Goal: Task Accomplishment & Management: Manage account settings

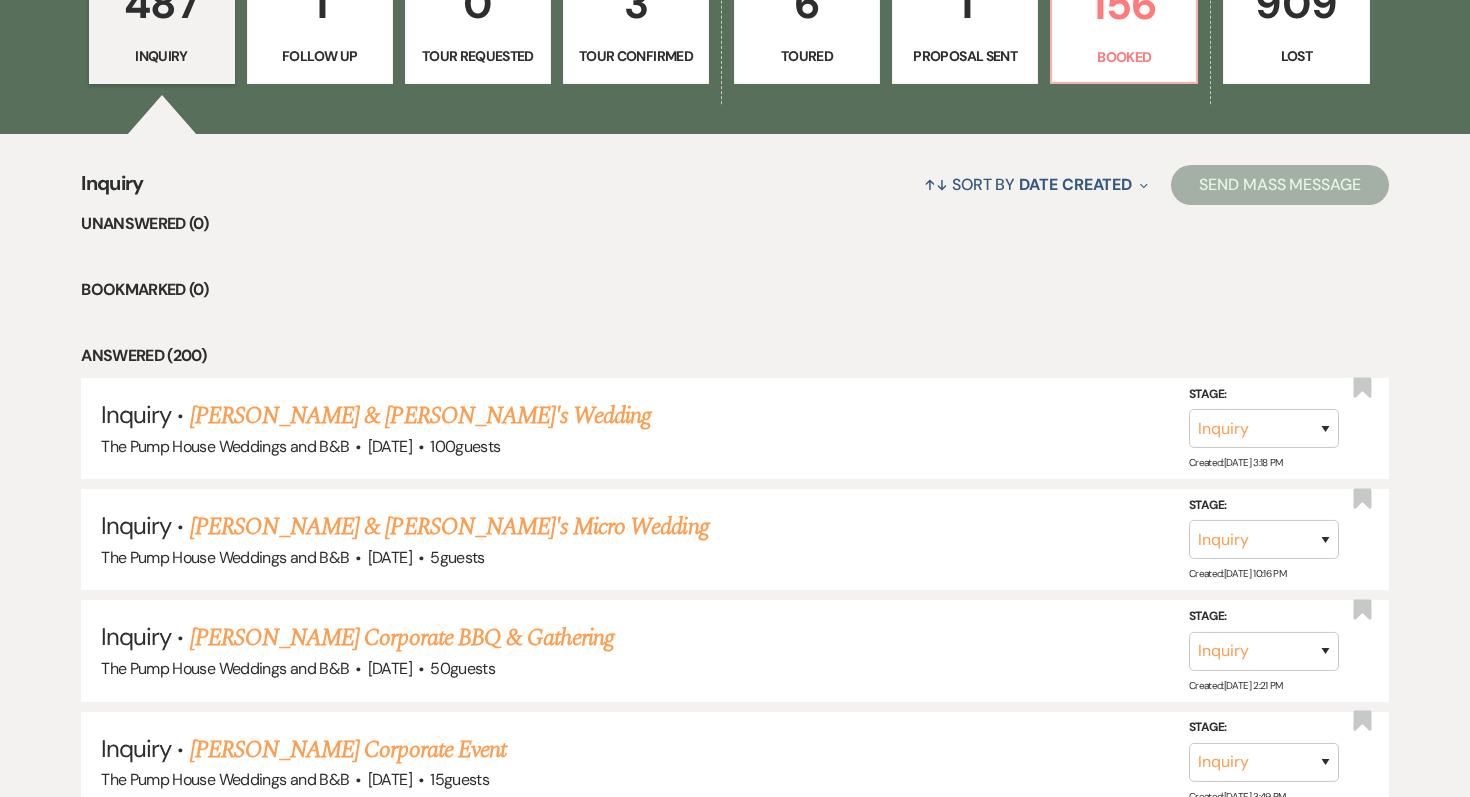
scroll to position [616, 0]
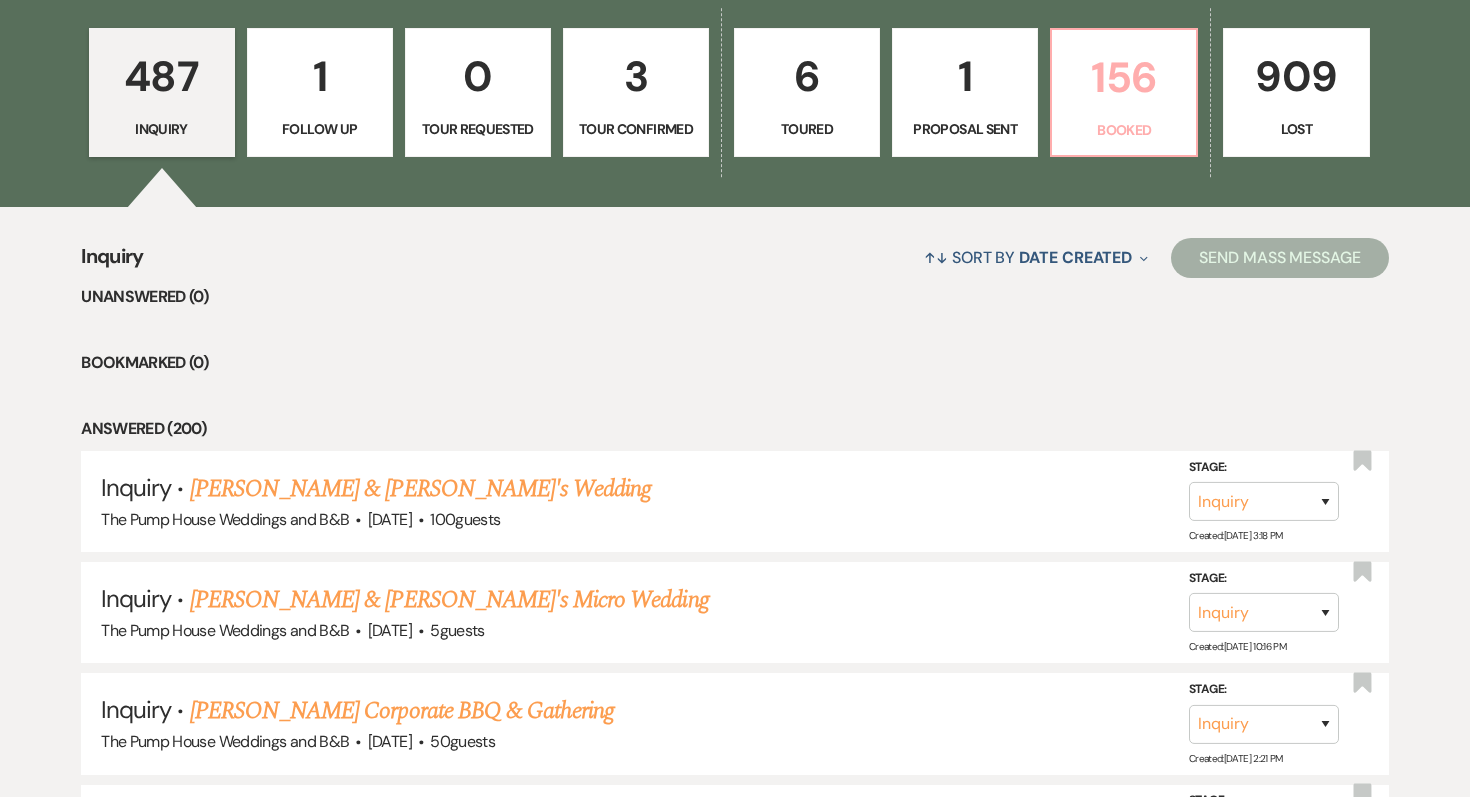
click at [1128, 110] on p "156" at bounding box center [1124, 77] width 120 height 67
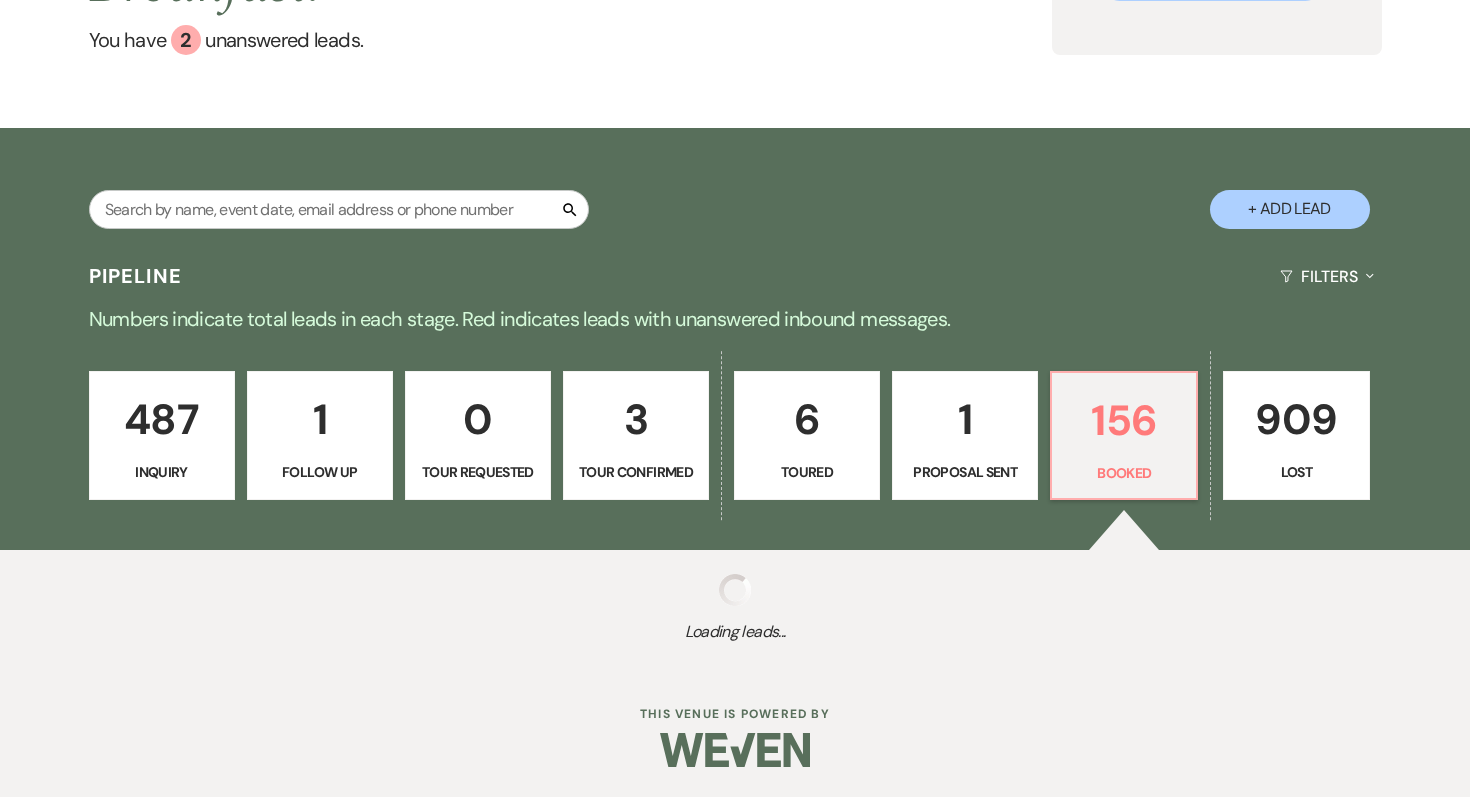
scroll to position [275, 0]
select select "7"
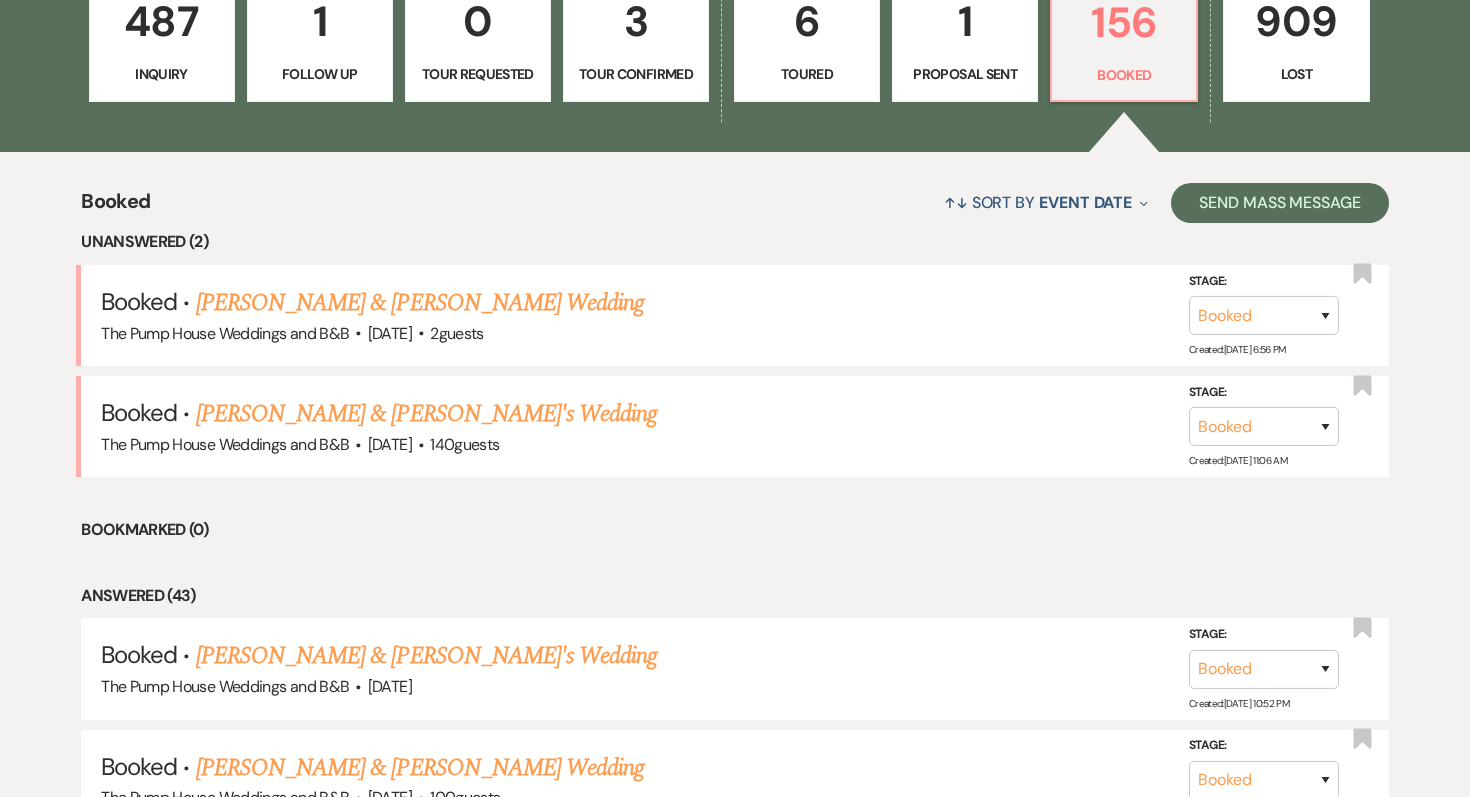
scroll to position [672, 0]
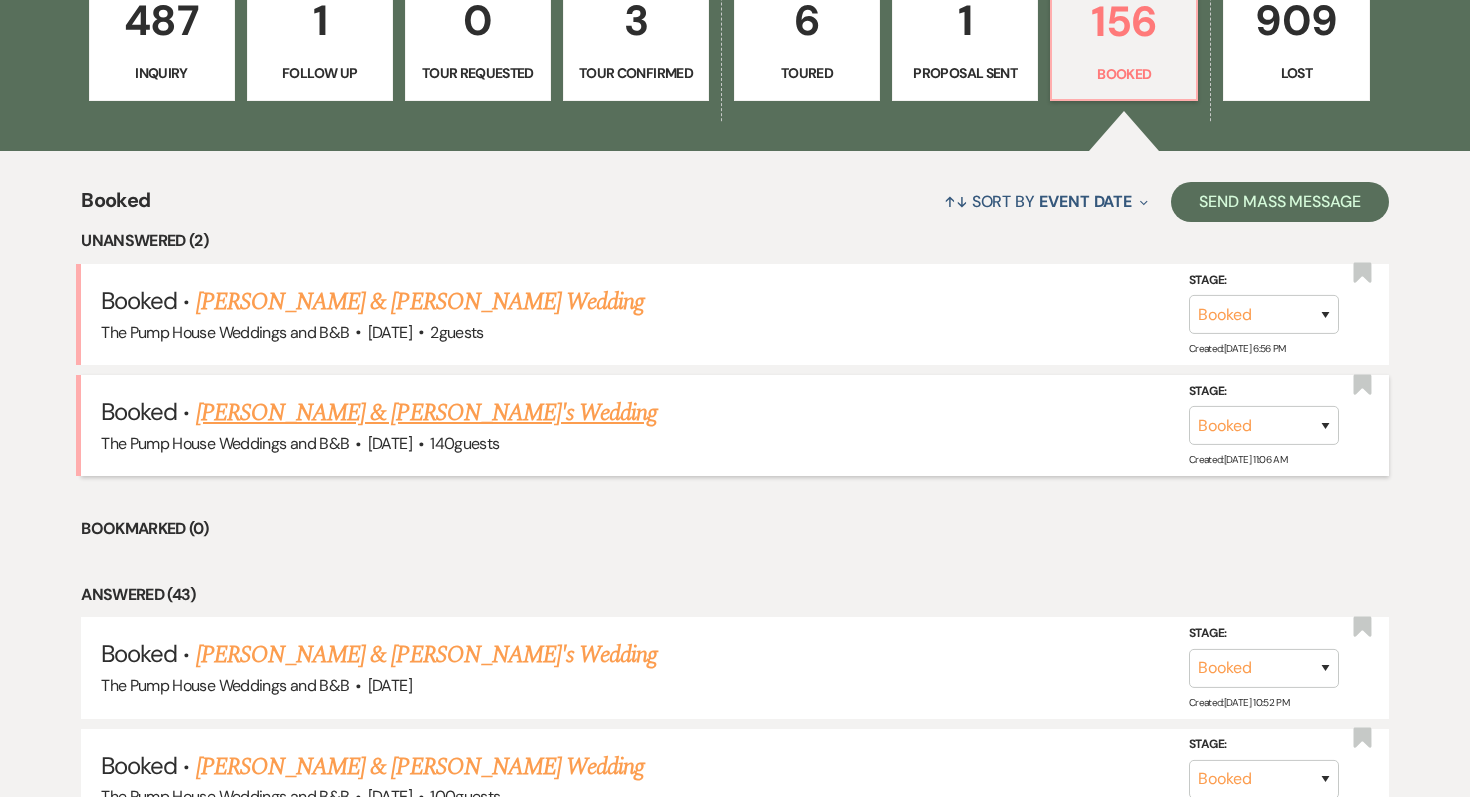
click at [342, 405] on link "[PERSON_NAME] & [PERSON_NAME]'s Wedding" at bounding box center [427, 413] width 462 height 36
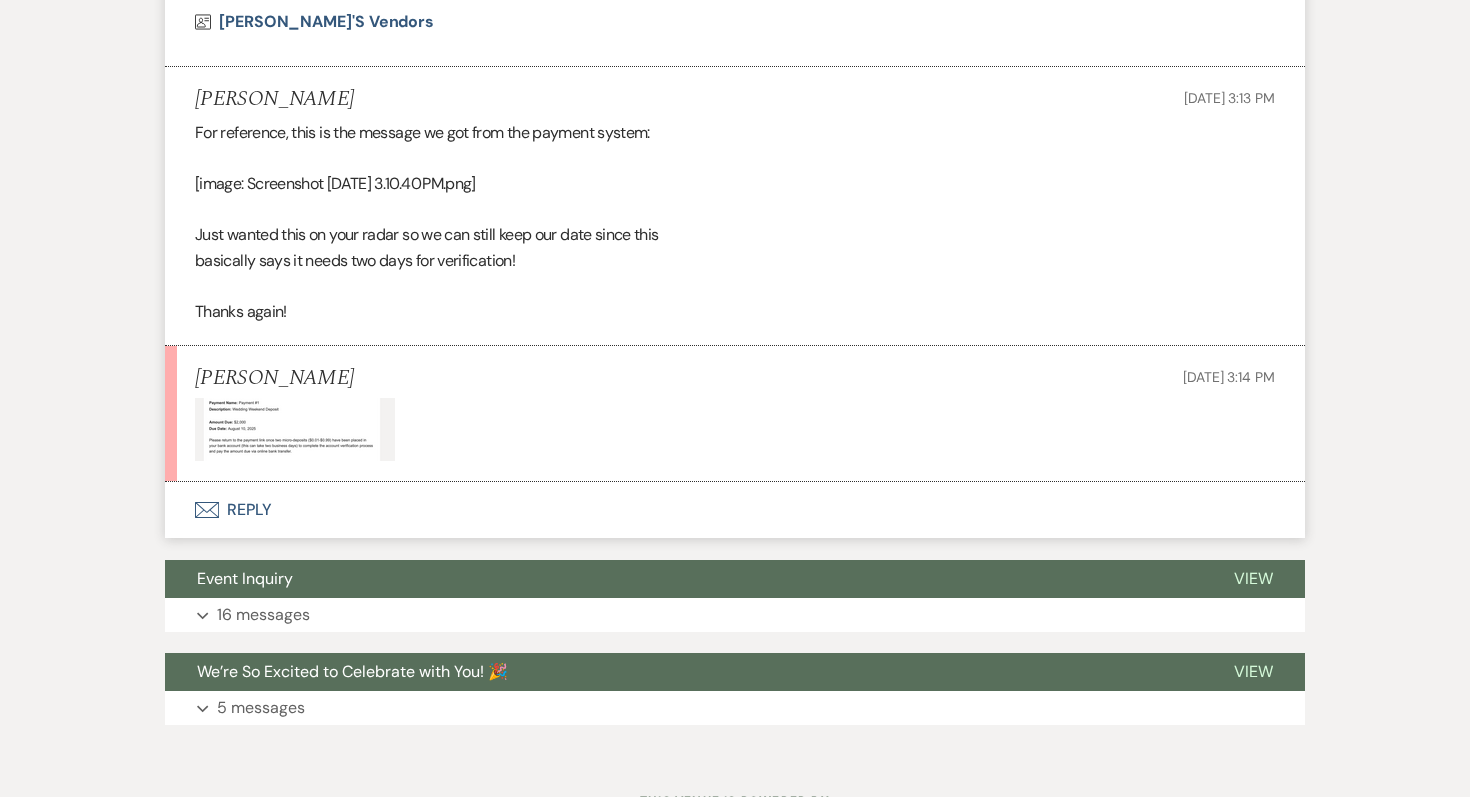
scroll to position [994, 0]
click at [243, 515] on button "Envelope Reply" at bounding box center [735, 511] width 1140 height 56
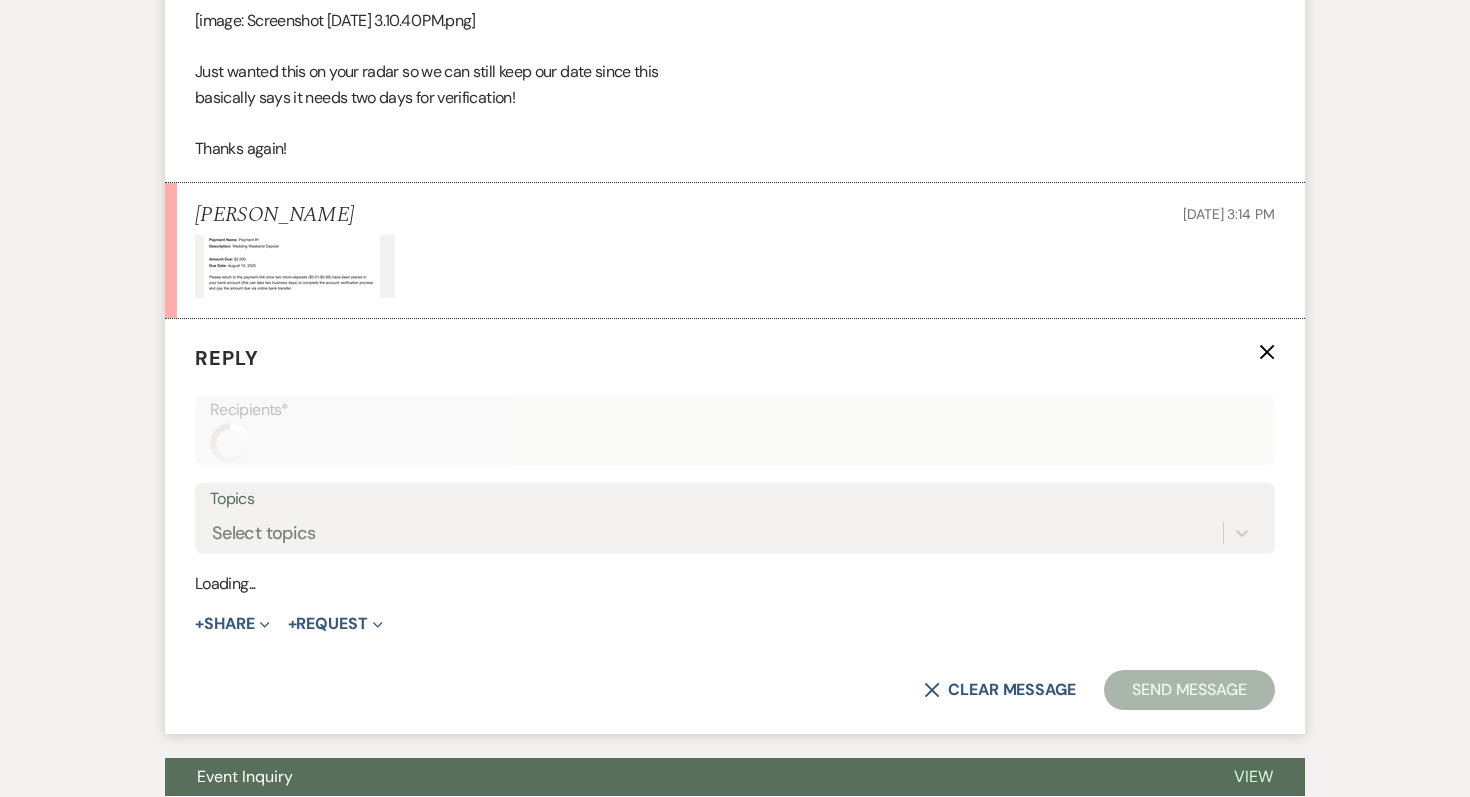
scroll to position [1285, 0]
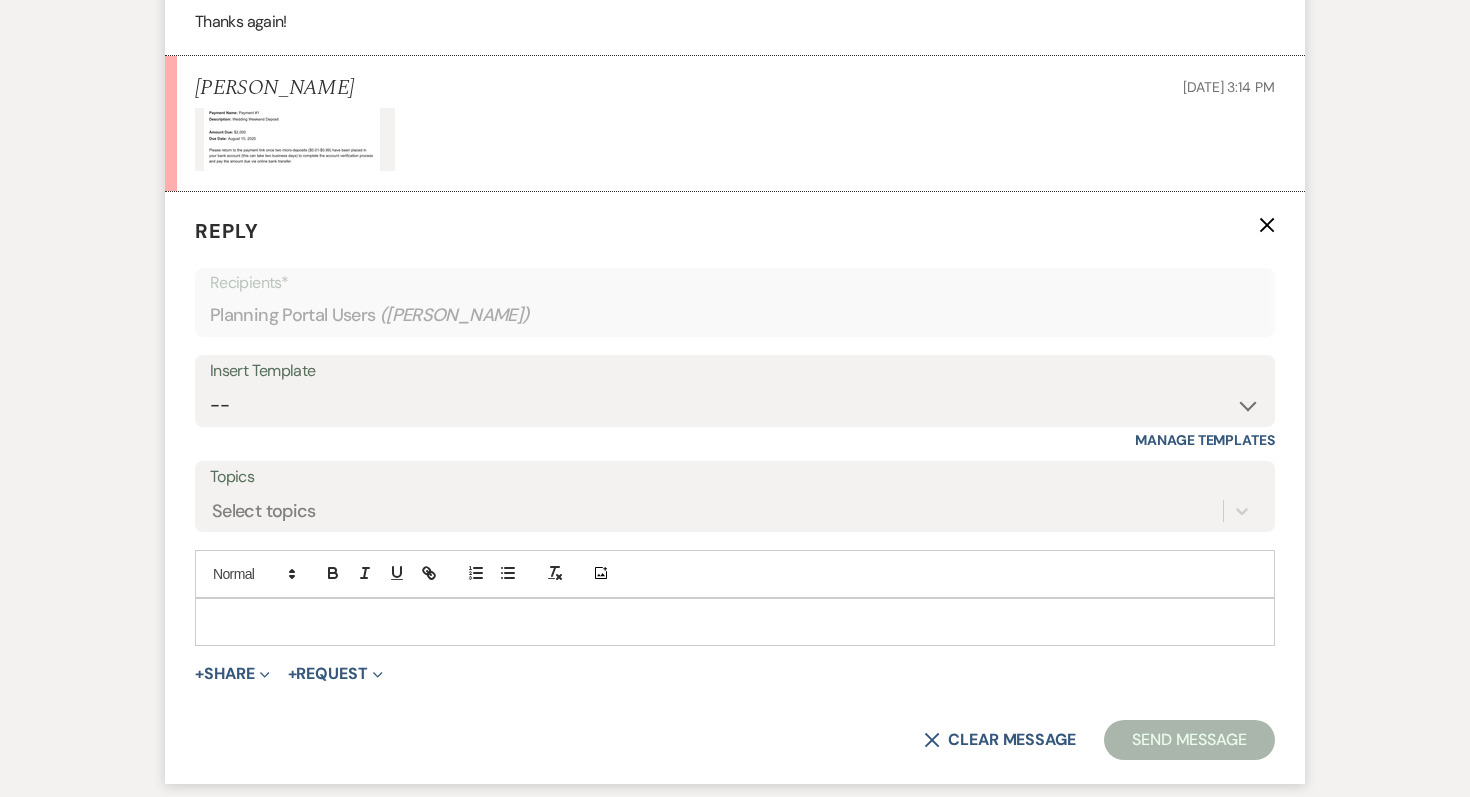
click at [253, 629] on p at bounding box center [735, 622] width 1048 height 22
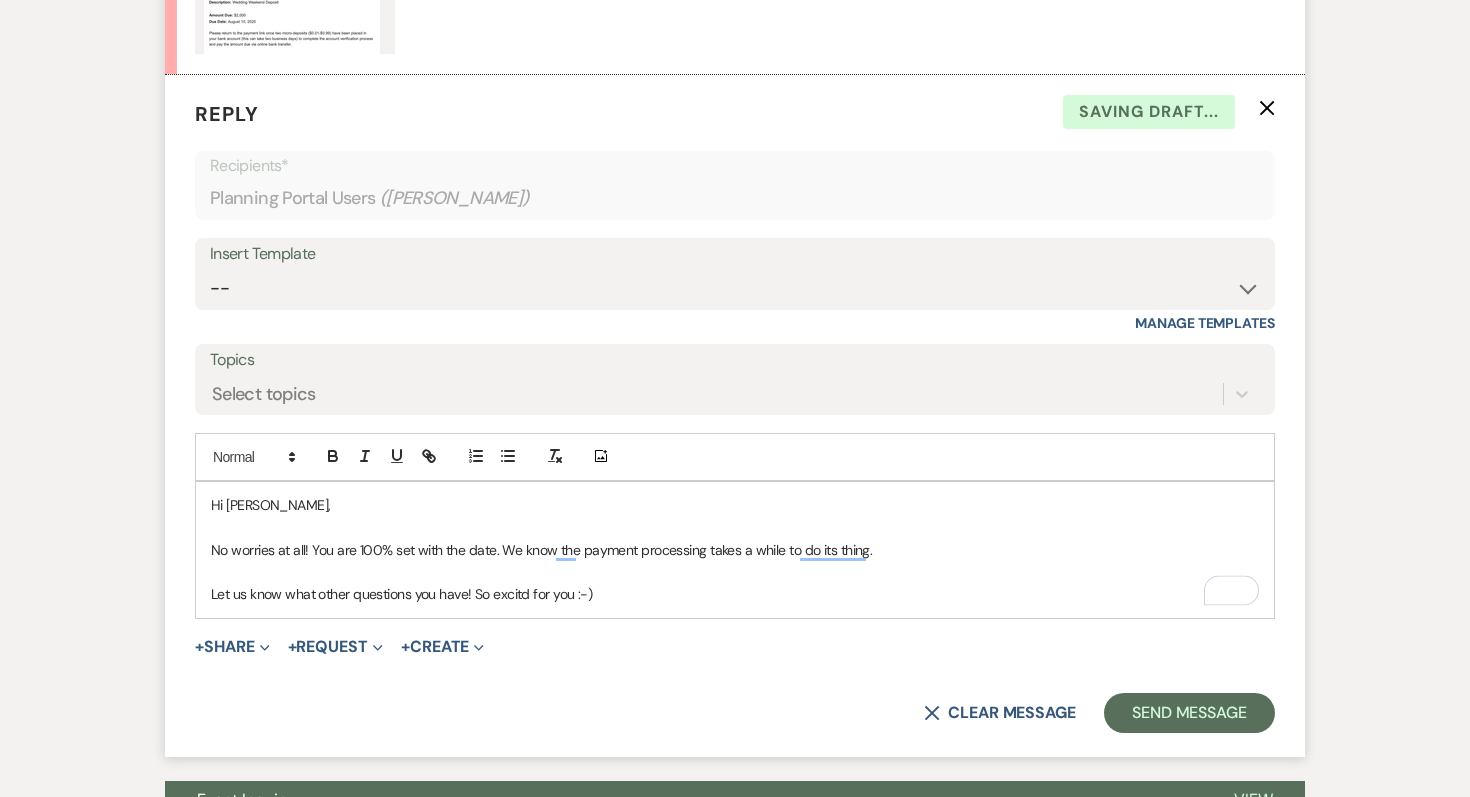
scroll to position [1403, 0]
click at [1247, 718] on button "Send Message" at bounding box center [1189, 712] width 171 height 40
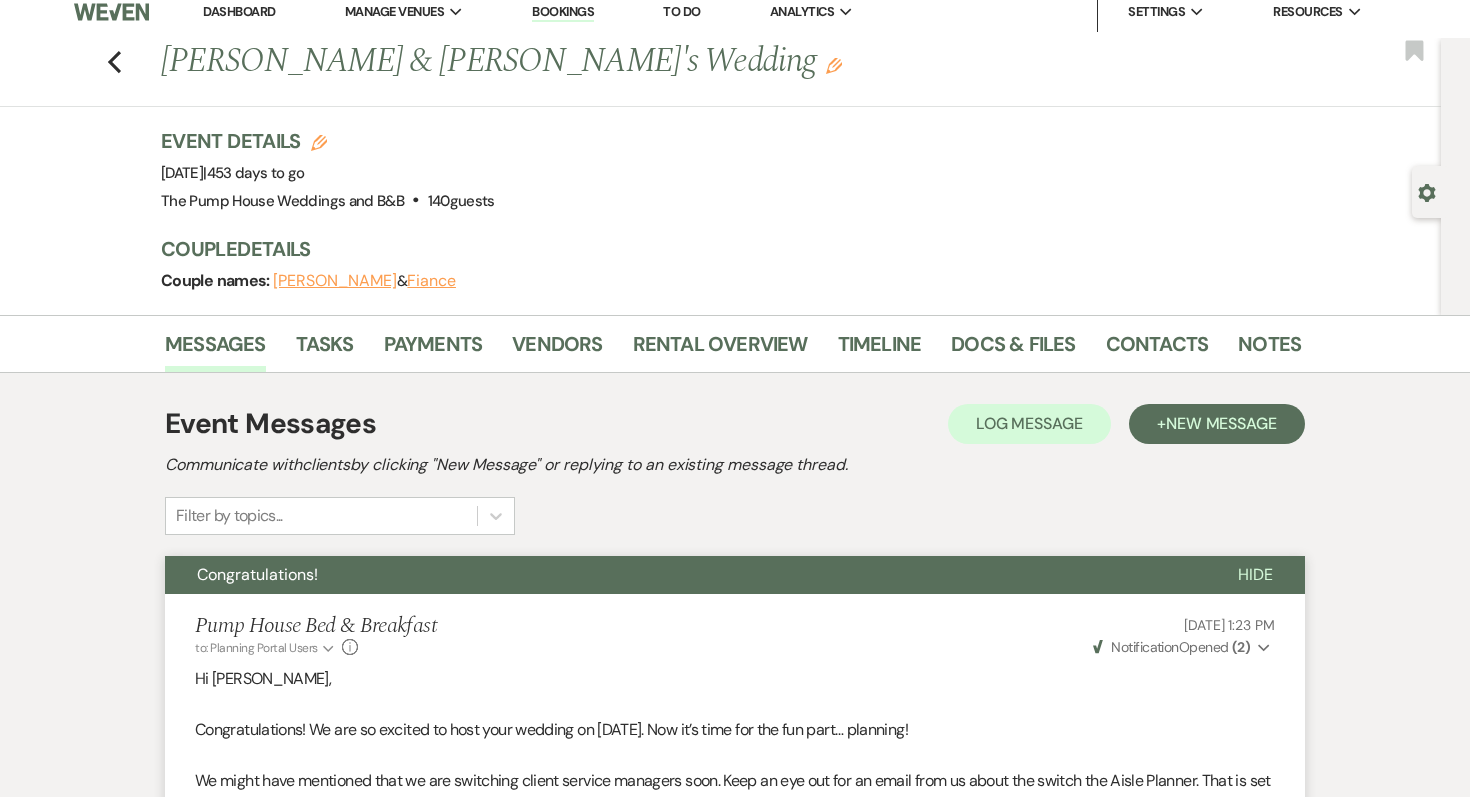
scroll to position [0, 0]
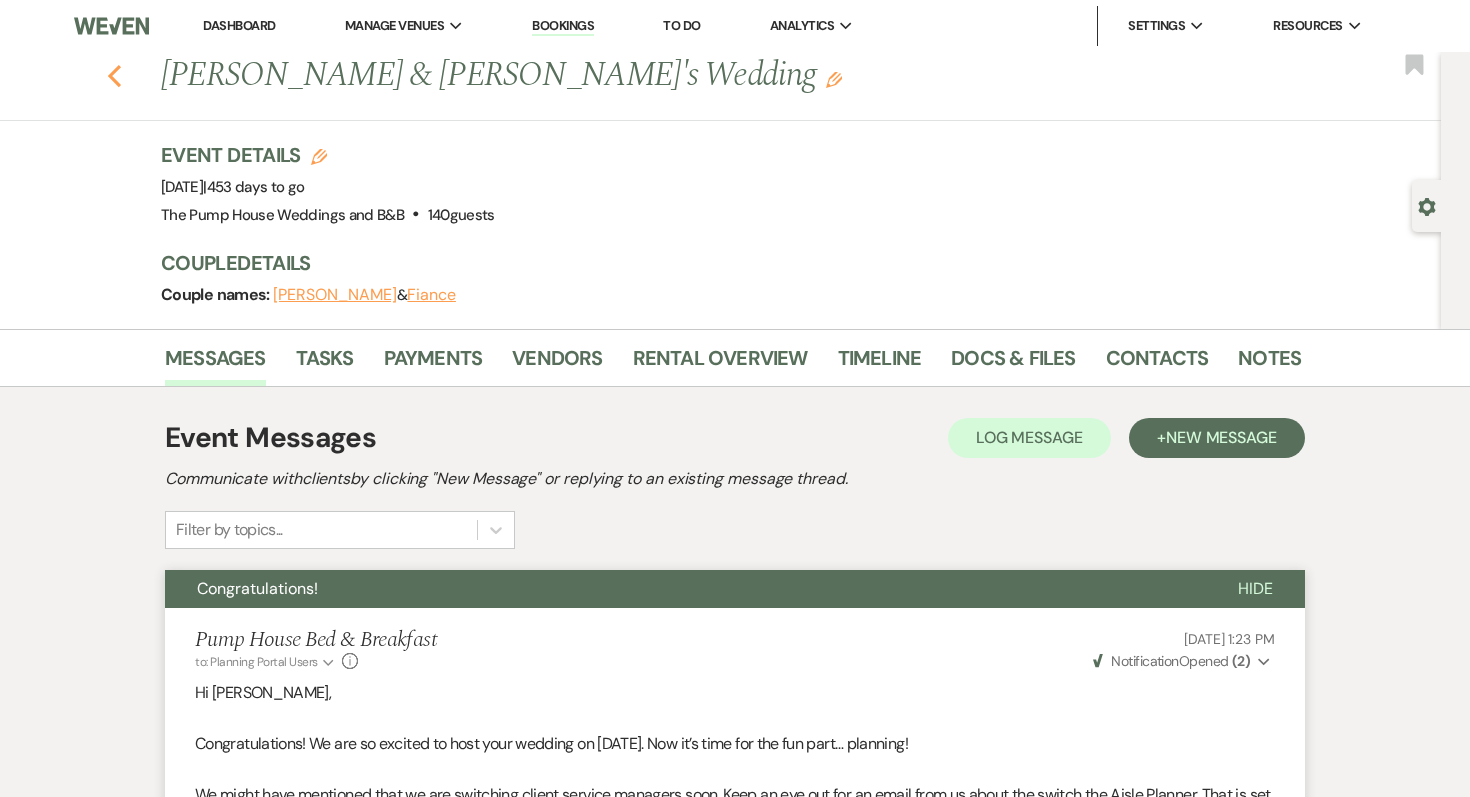
click at [115, 81] on use "button" at bounding box center [114, 76] width 13 height 22
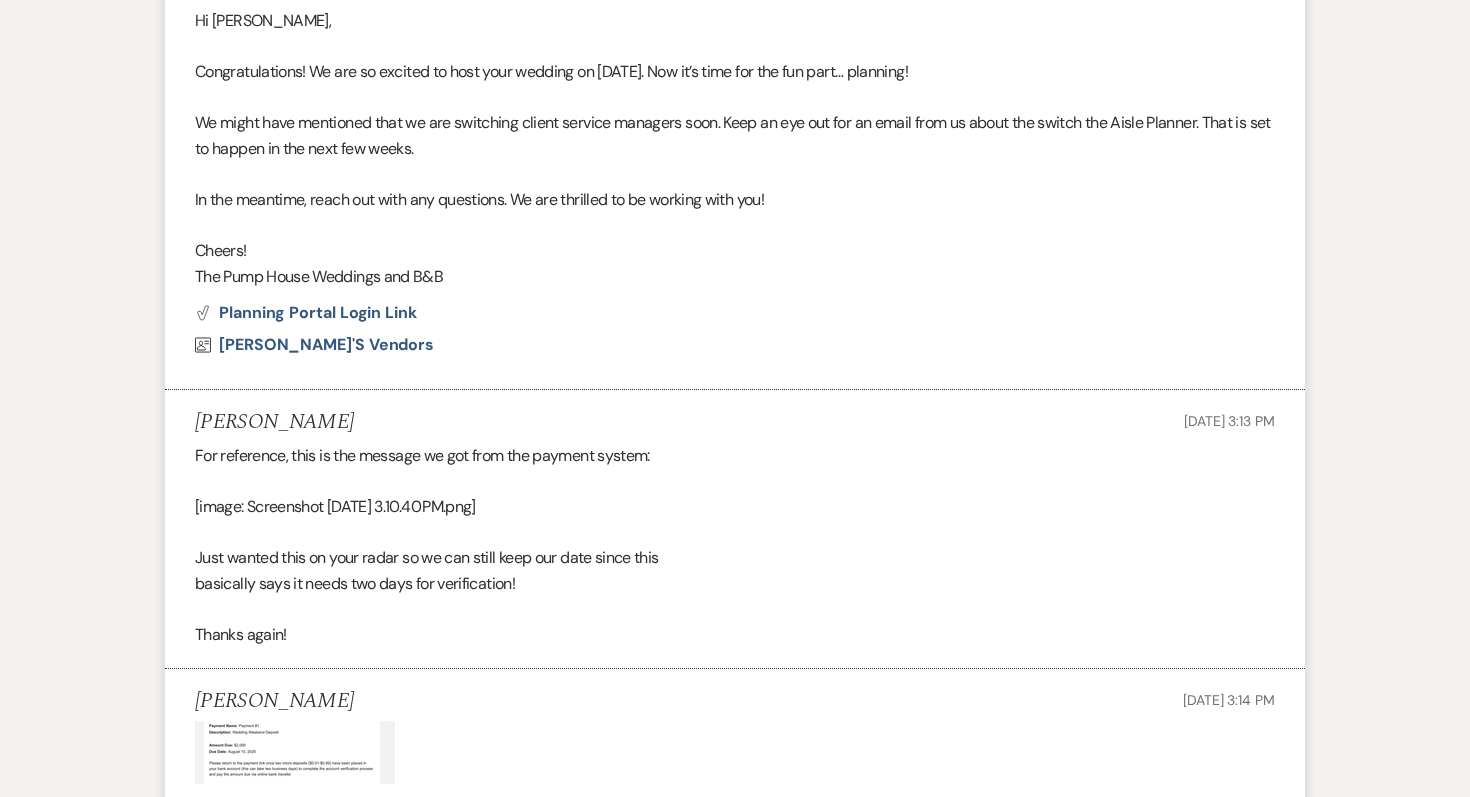
select select "7"
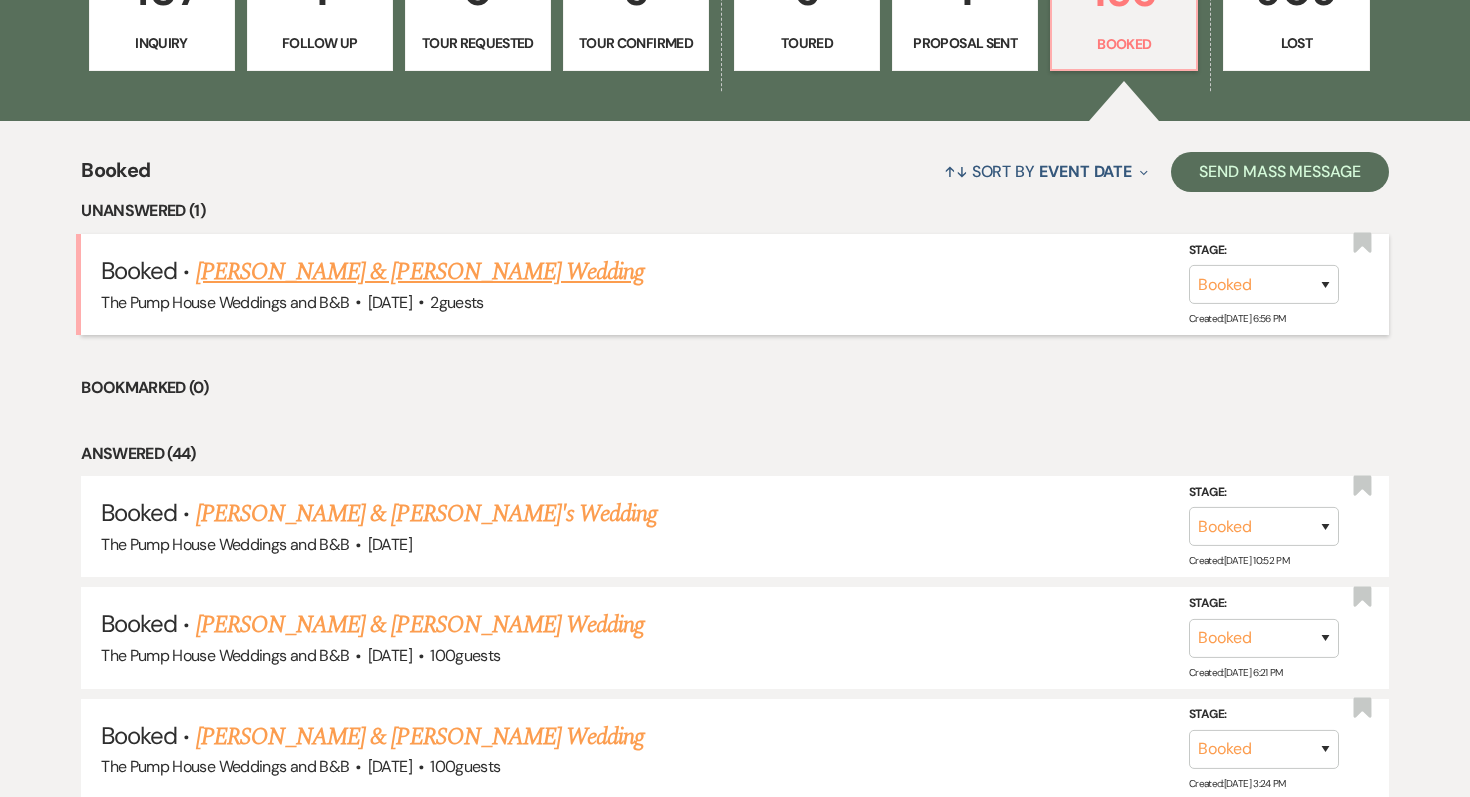
click at [406, 269] on link "[PERSON_NAME] & [PERSON_NAME] Wedding" at bounding box center [420, 272] width 448 height 36
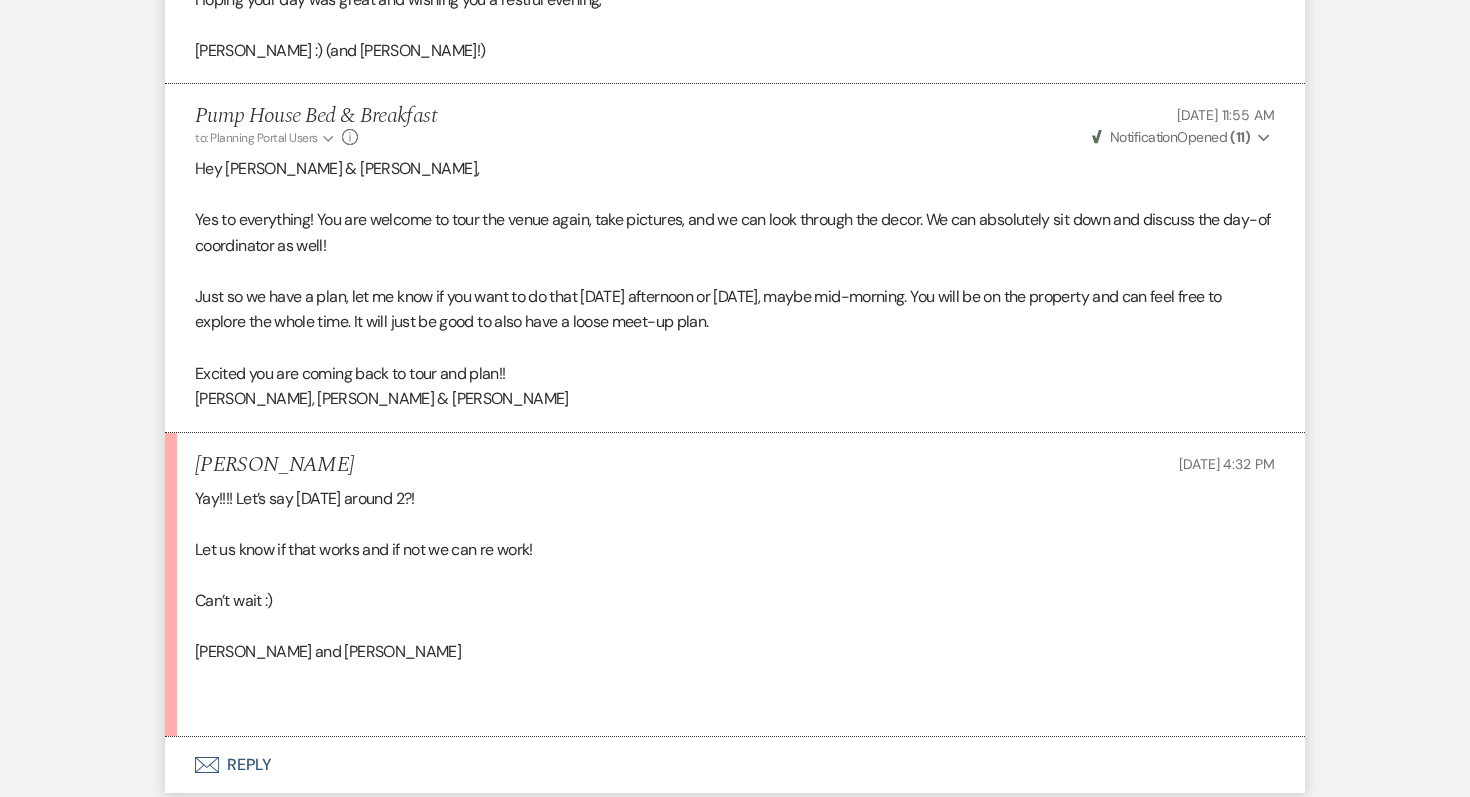
scroll to position [7123, 0]
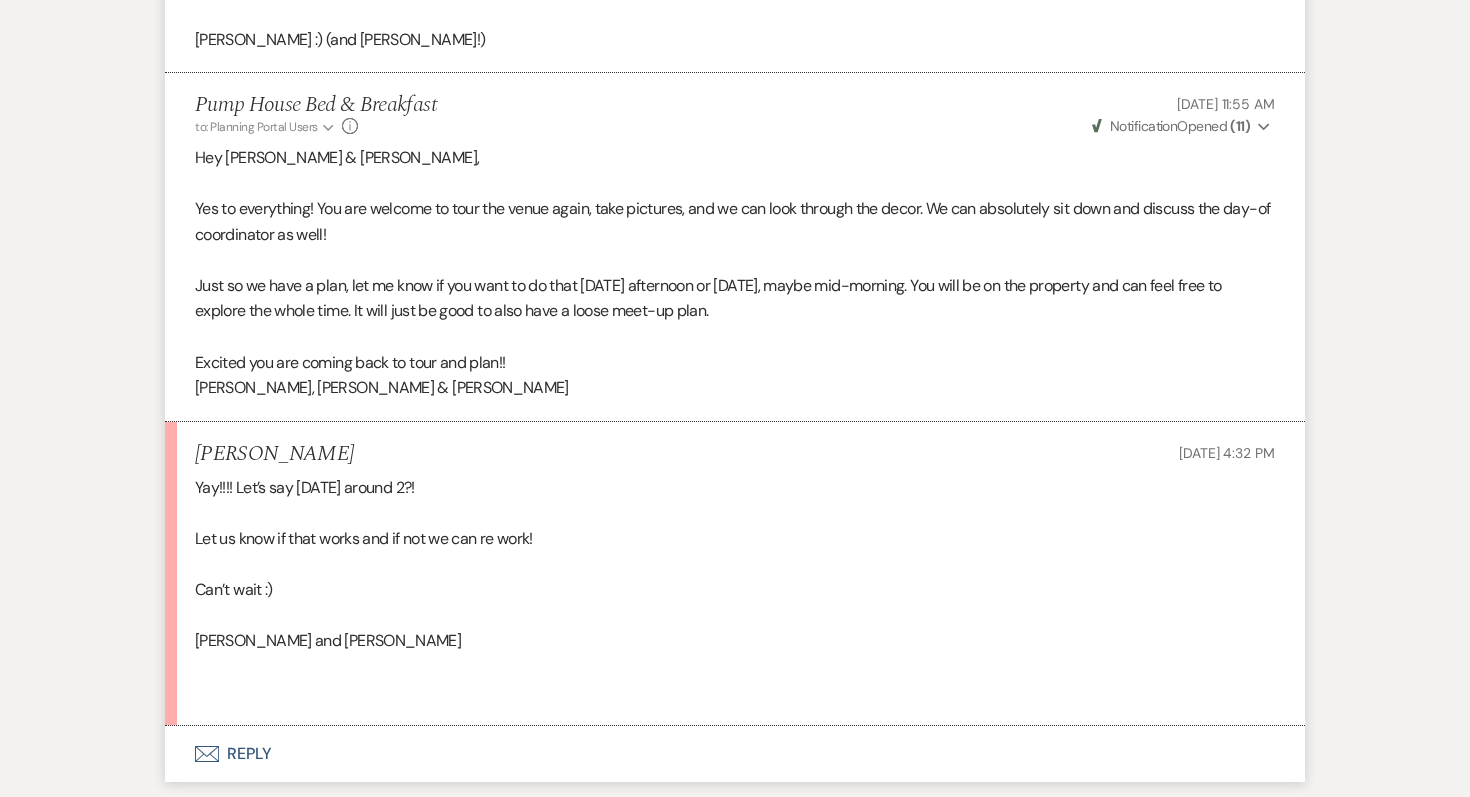
click at [257, 726] on button "Envelope Reply" at bounding box center [735, 754] width 1140 height 56
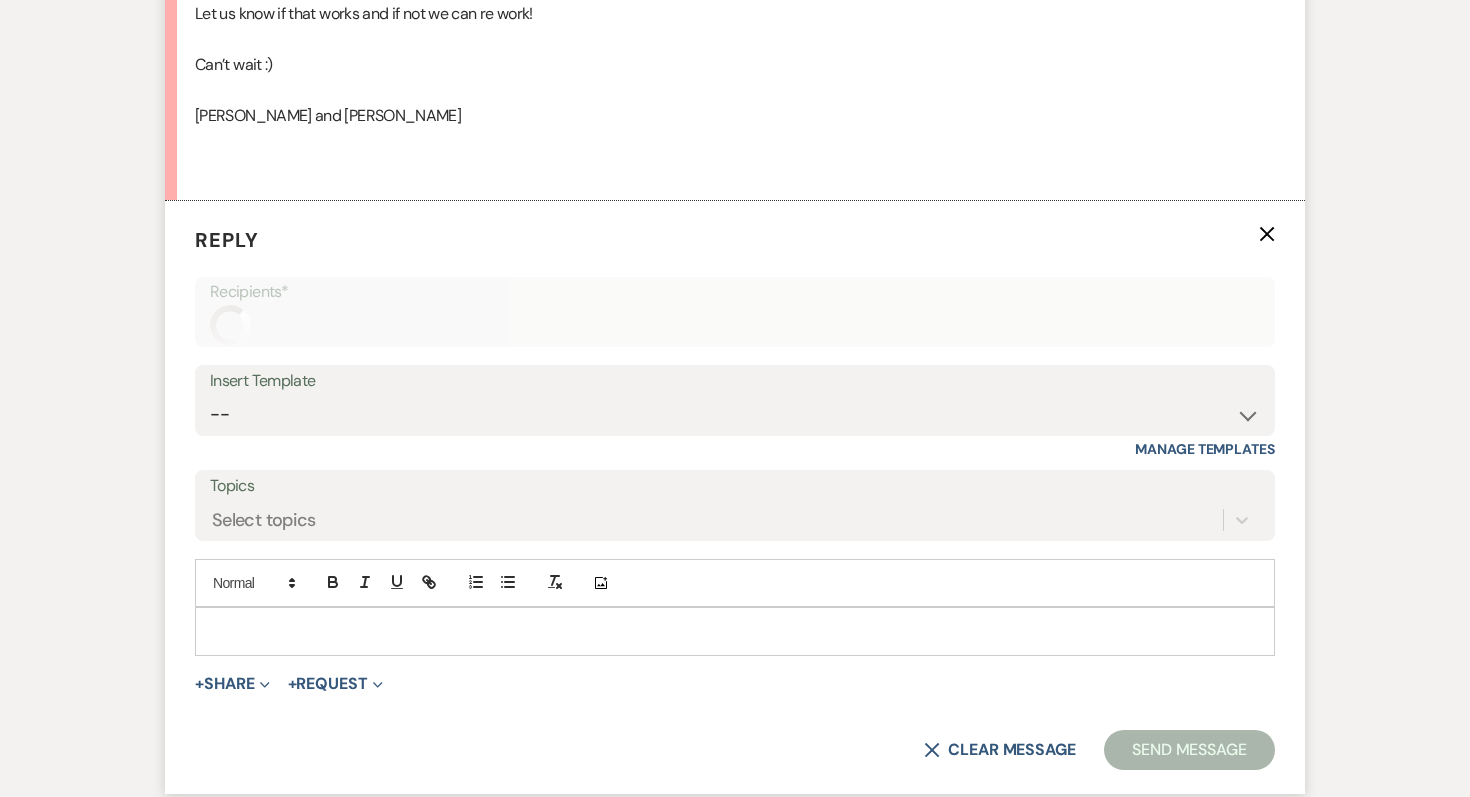
scroll to position [7695, 0]
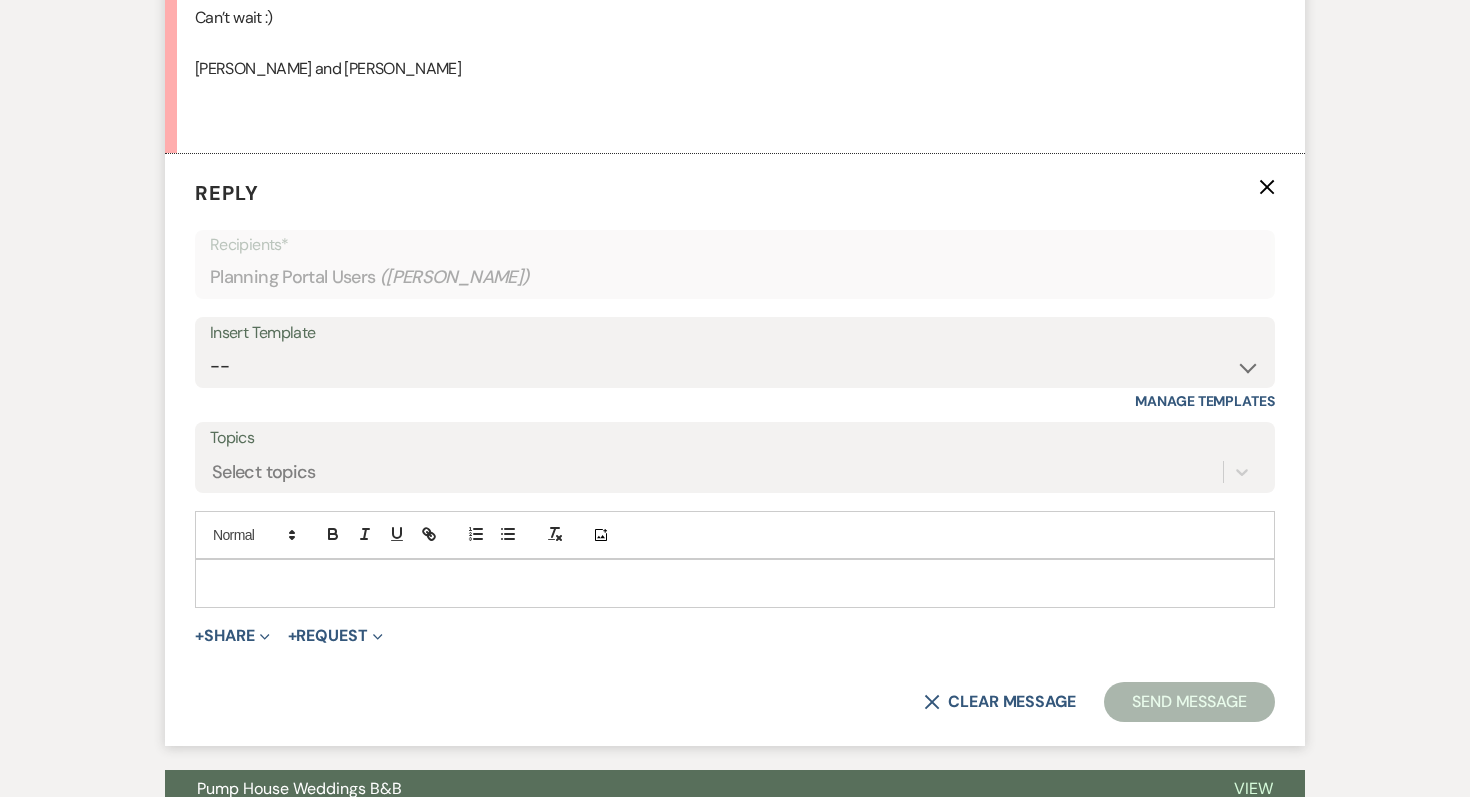
click at [221, 572] on p at bounding box center [735, 583] width 1048 height 22
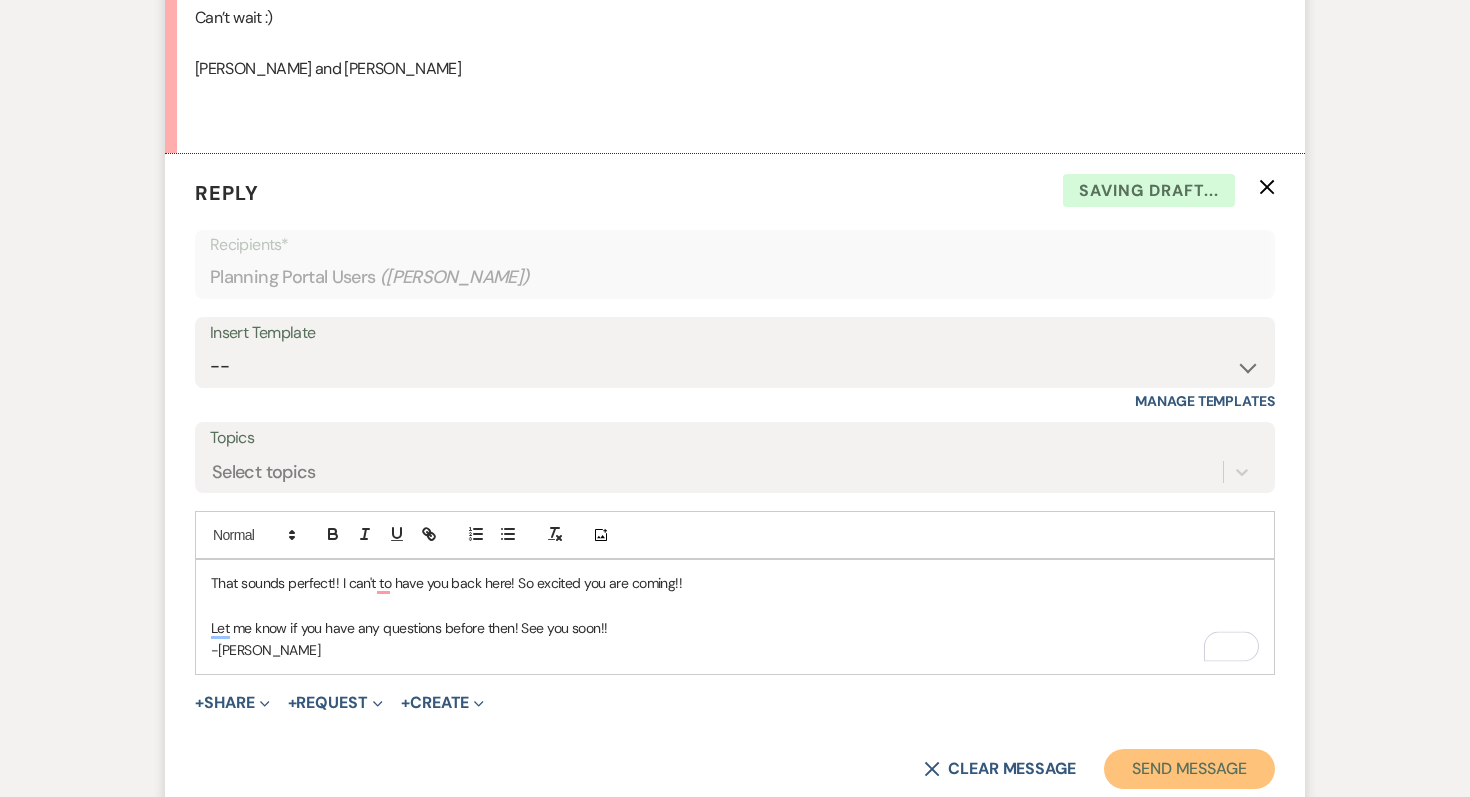
click at [1149, 749] on button "Send Message" at bounding box center [1189, 769] width 171 height 40
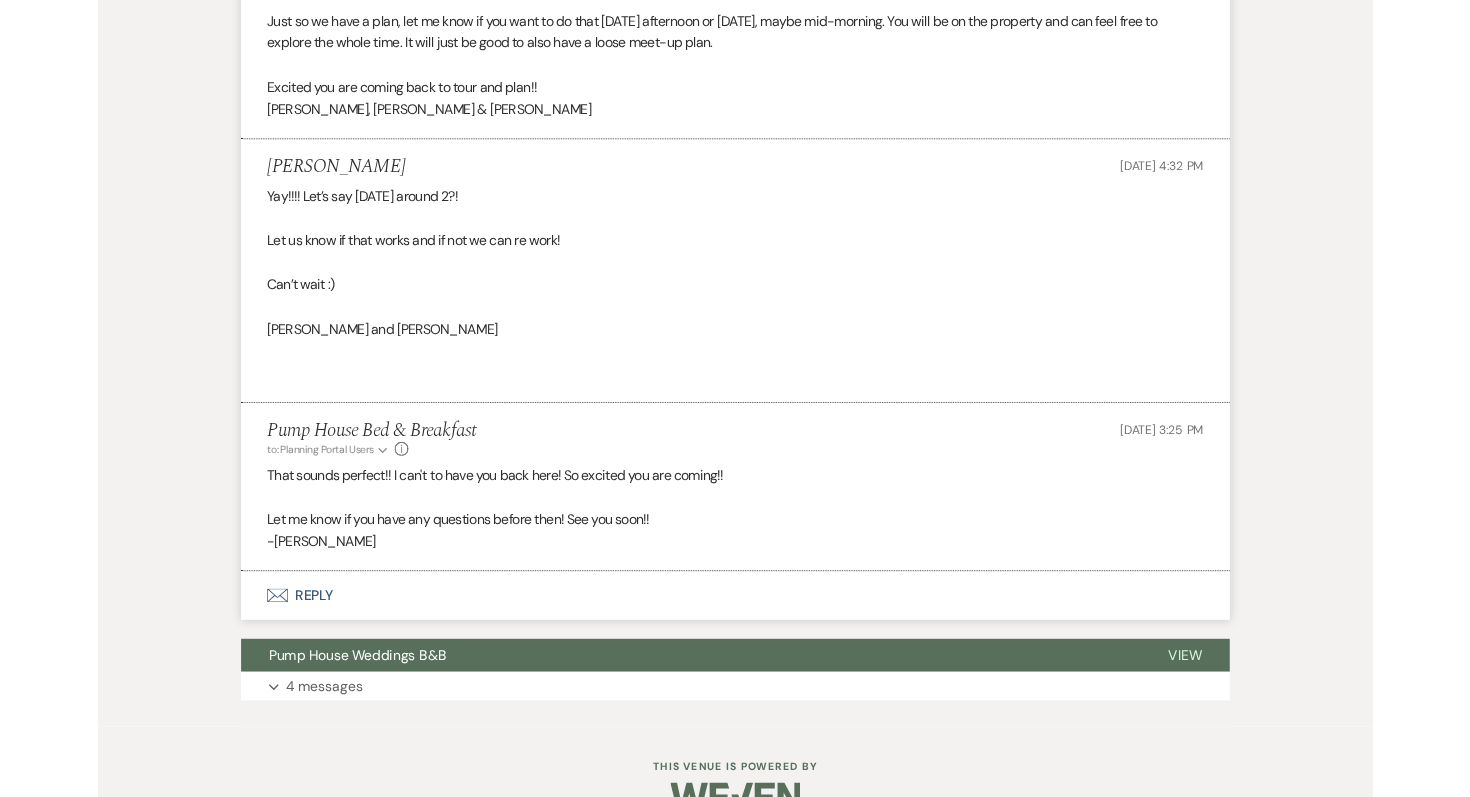
scroll to position [7380, 0]
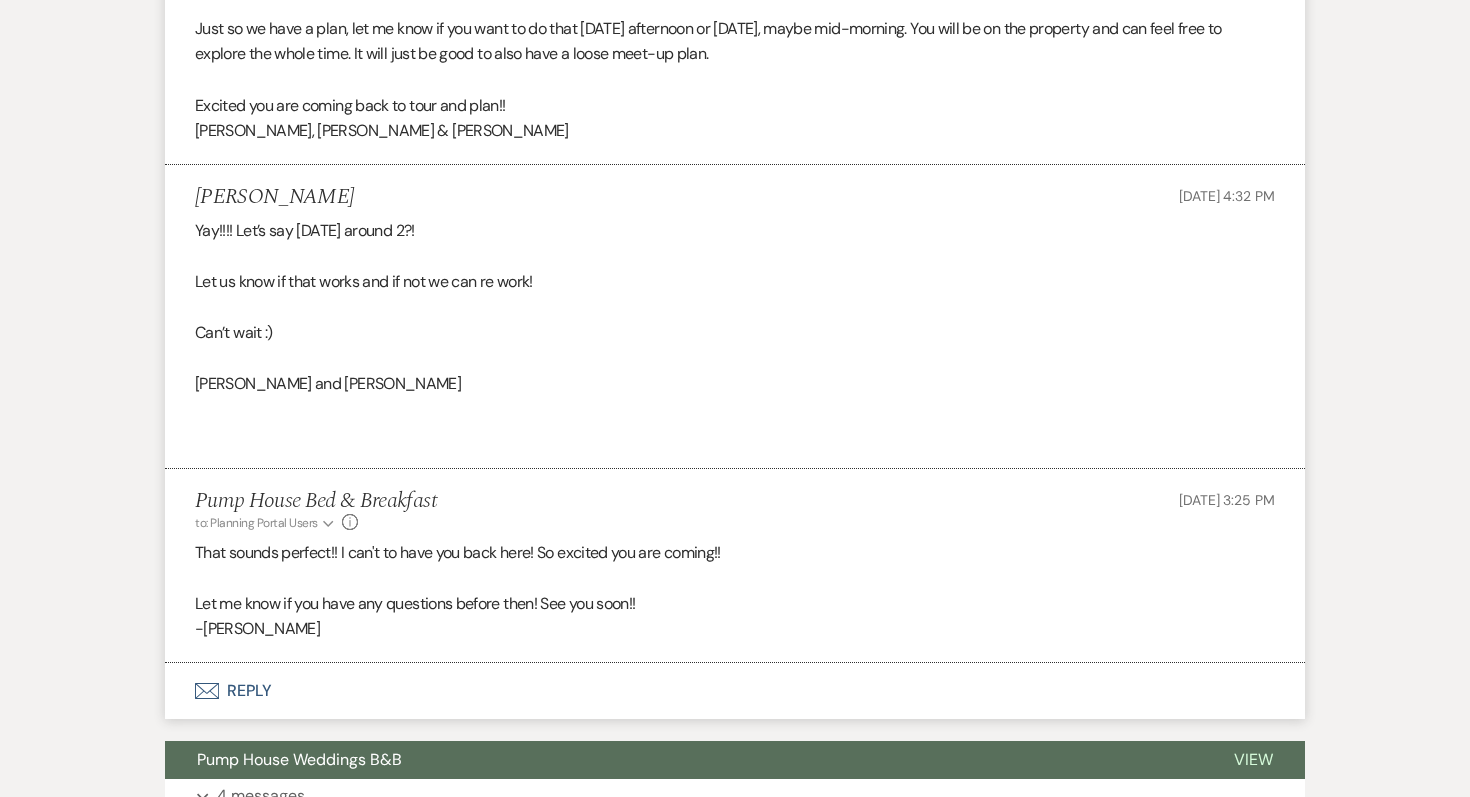
click at [244, 663] on button "Envelope Reply" at bounding box center [735, 691] width 1140 height 56
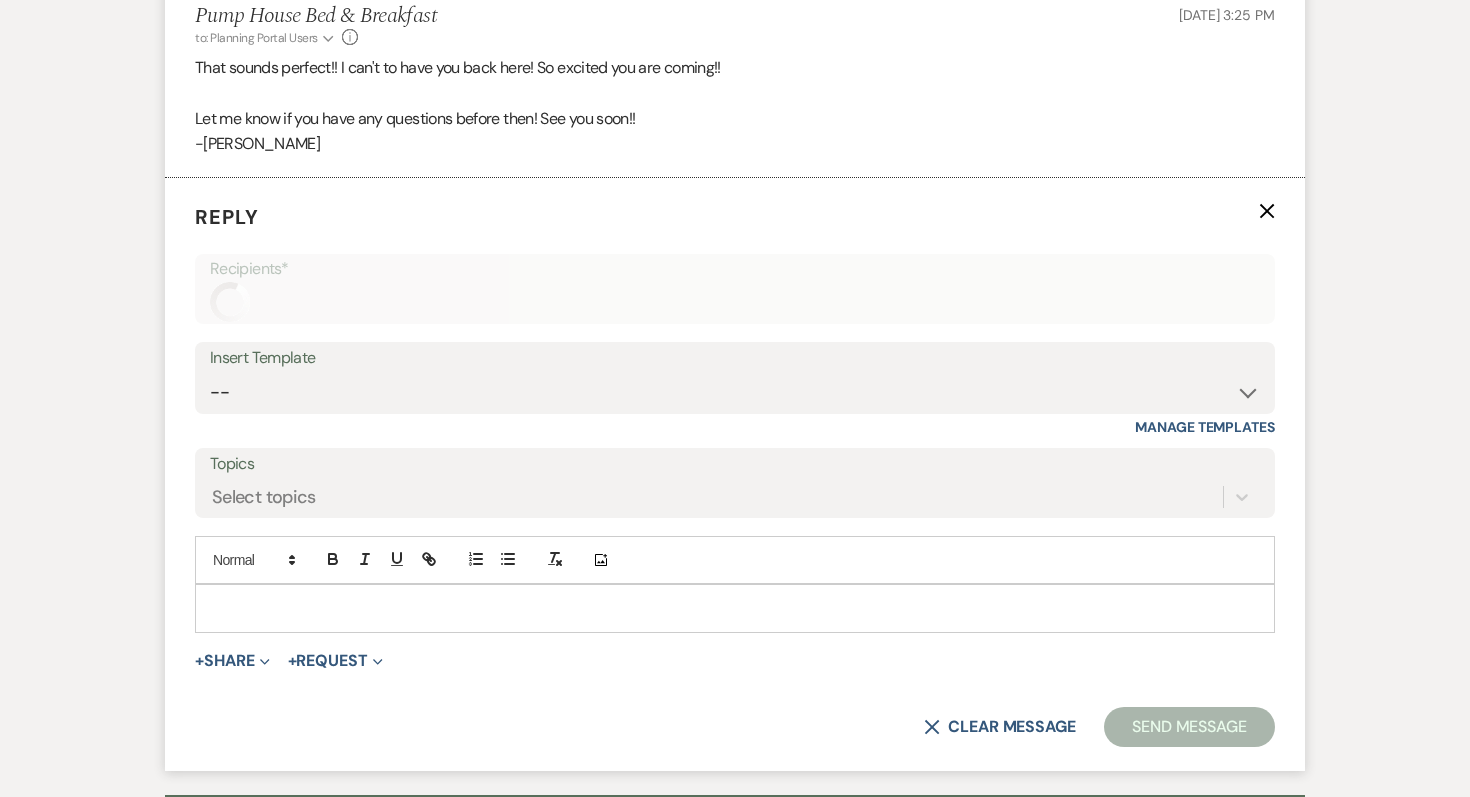
scroll to position [7889, 0]
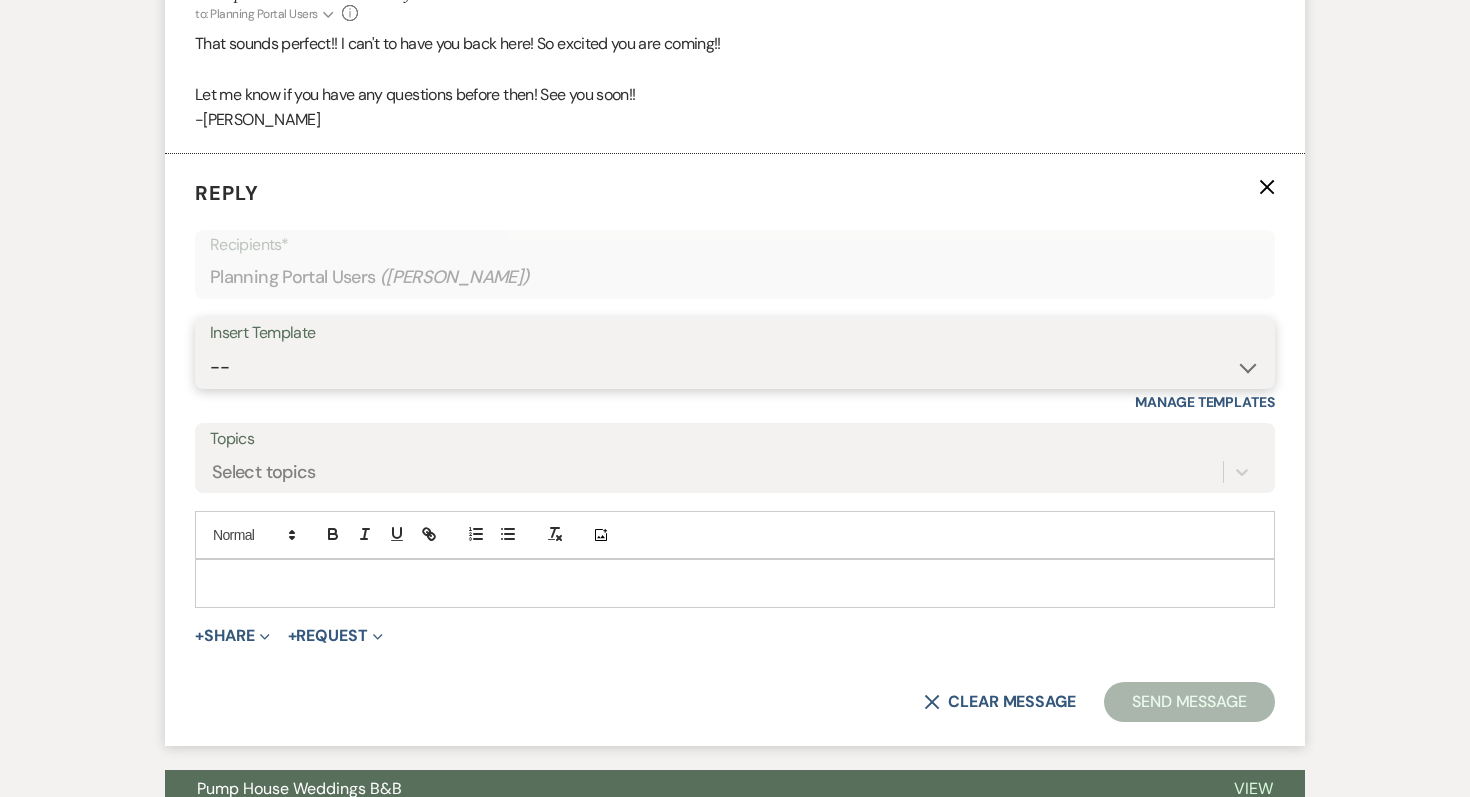
click at [287, 348] on select "-- Weven Planning Portal Introduction (Booked Events) Initial Inquiry Response …" at bounding box center [735, 367] width 1050 height 39
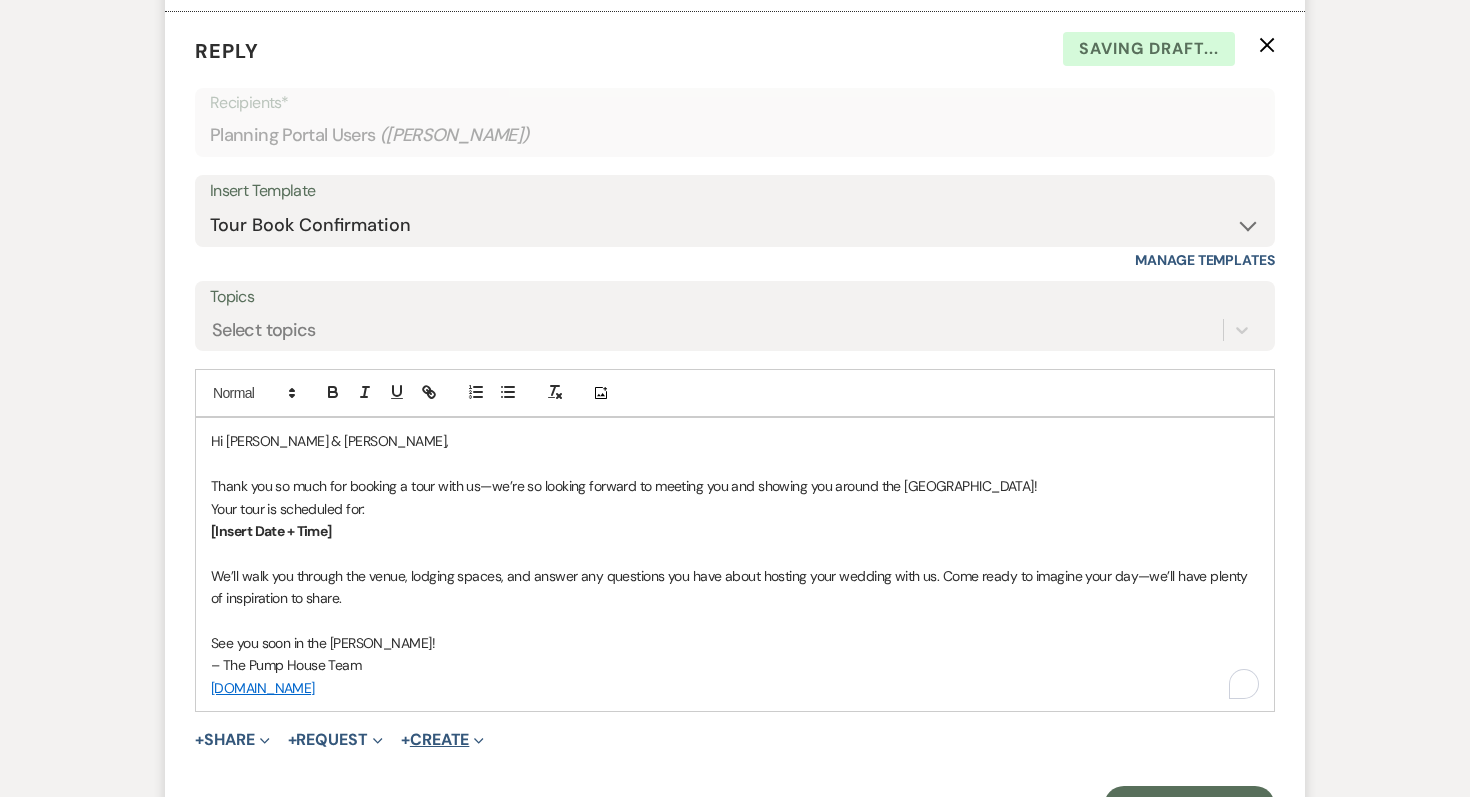
scroll to position [8073, 0]
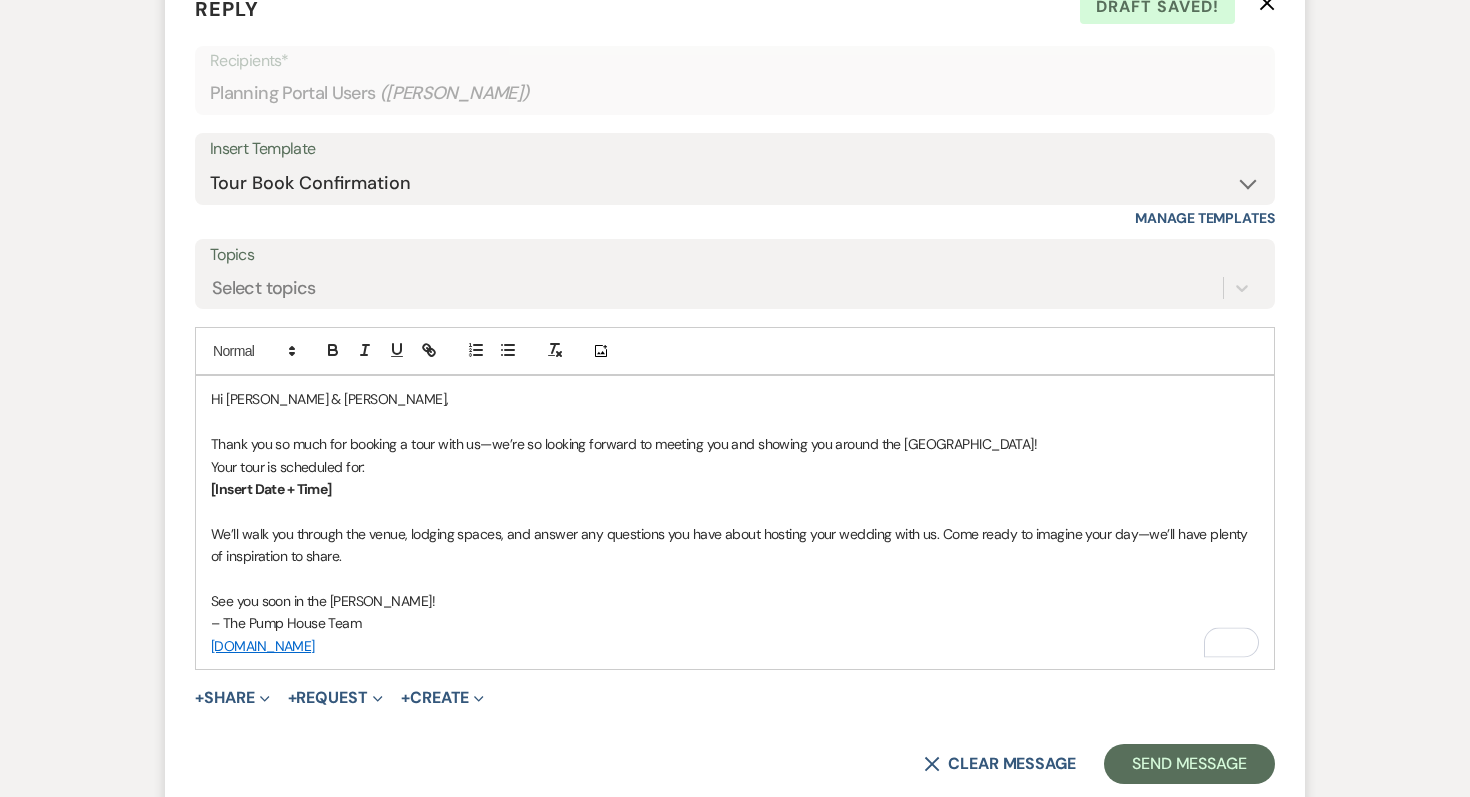
drag, startPoint x: 211, startPoint y: 571, endPoint x: 475, endPoint y: 587, distance: 264.5
click at [475, 587] on div "Hi [PERSON_NAME] & [PERSON_NAME], Thank you so much for booking a tour with us—…" at bounding box center [735, 522] width 1078 height 293
copy div "Thank you so much for booking a tour with us—we’re so looking forward to meetin…"
click at [1028, 756] on button "X Clear message" at bounding box center [1000, 764] width 152 height 16
select select "0"
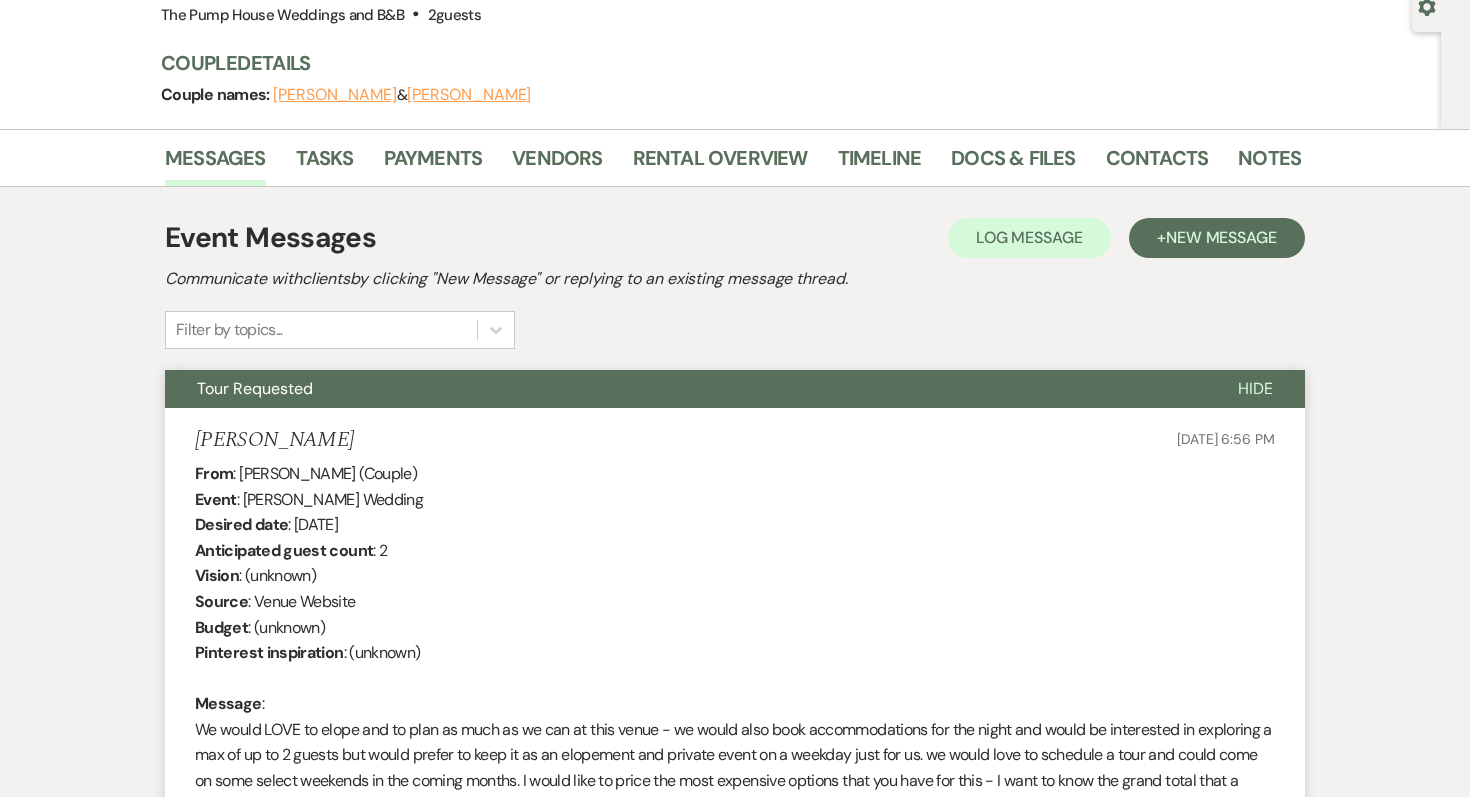
scroll to position [0, 0]
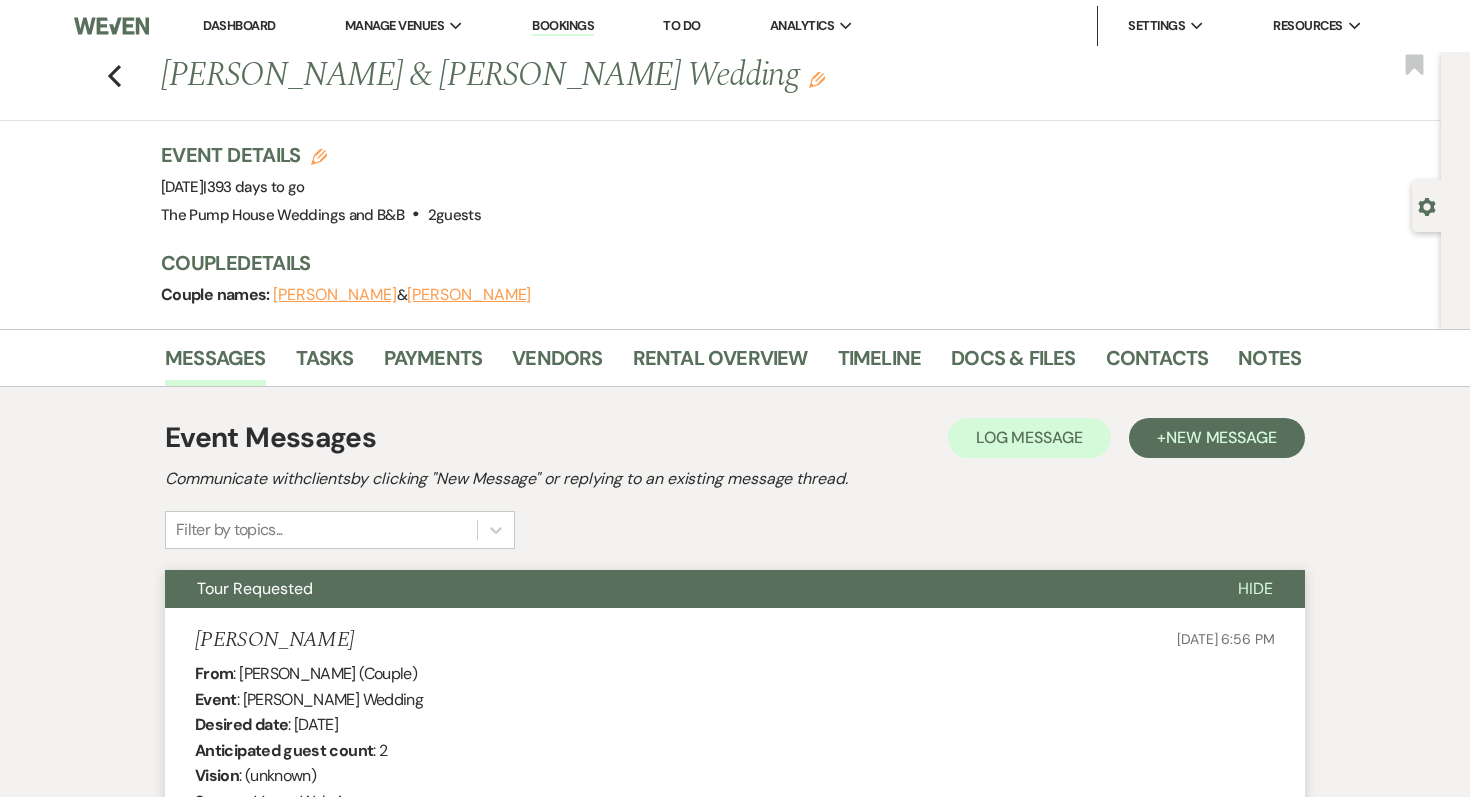
click at [247, 32] on link "Dashboard" at bounding box center [239, 25] width 72 height 17
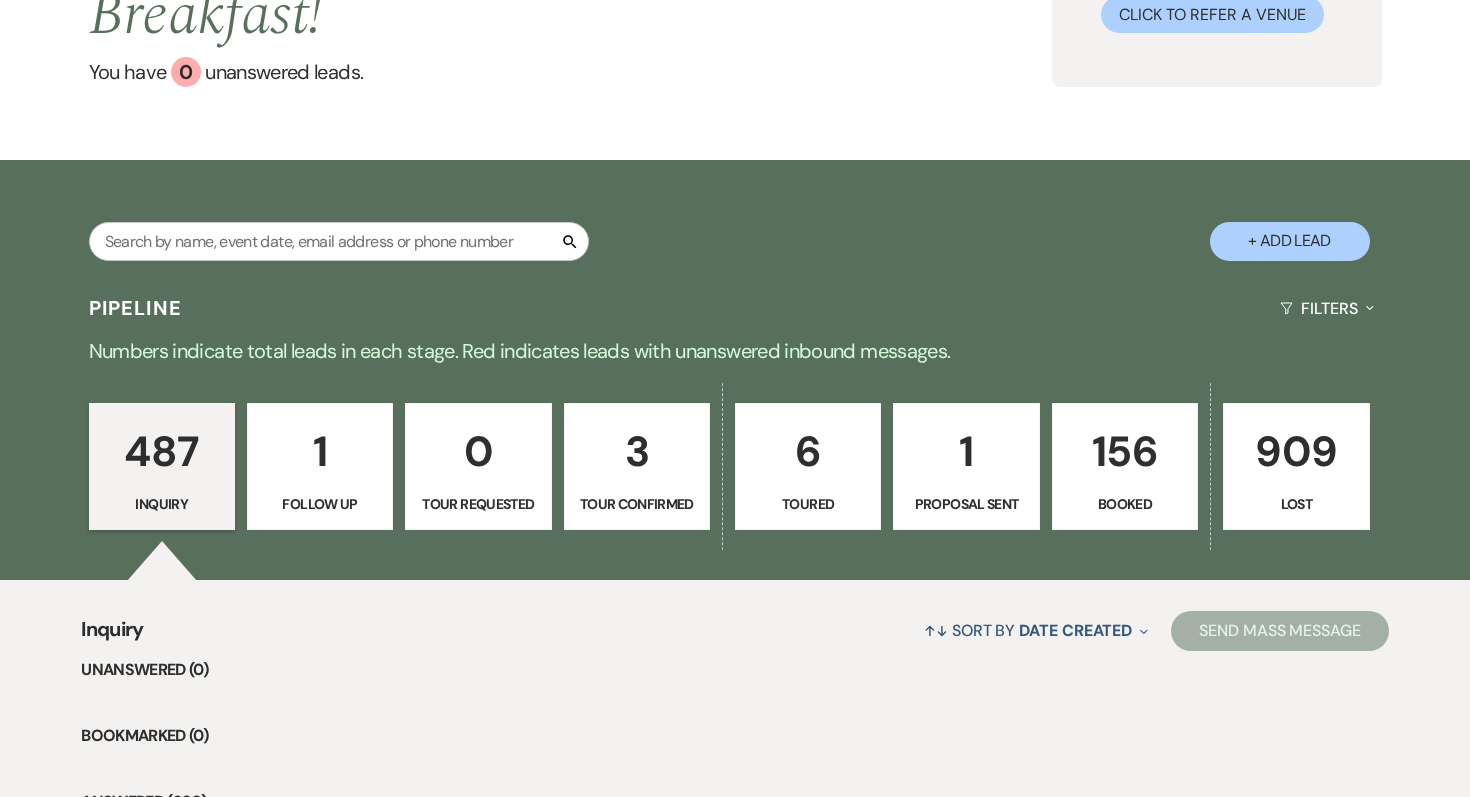
scroll to position [624, 0]
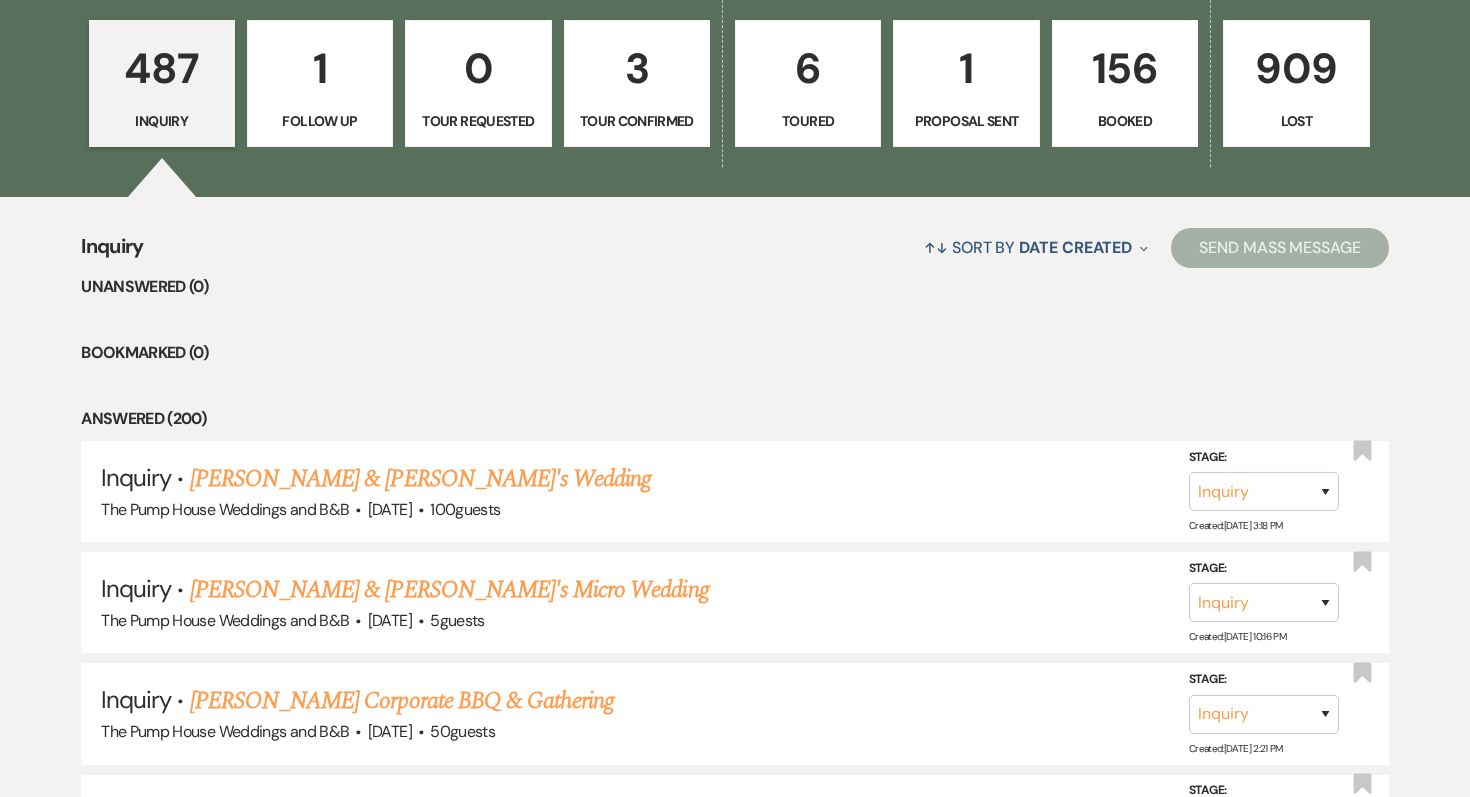
click at [1136, 106] on link "156 Booked" at bounding box center [1125, 84] width 146 height 128
select select "7"
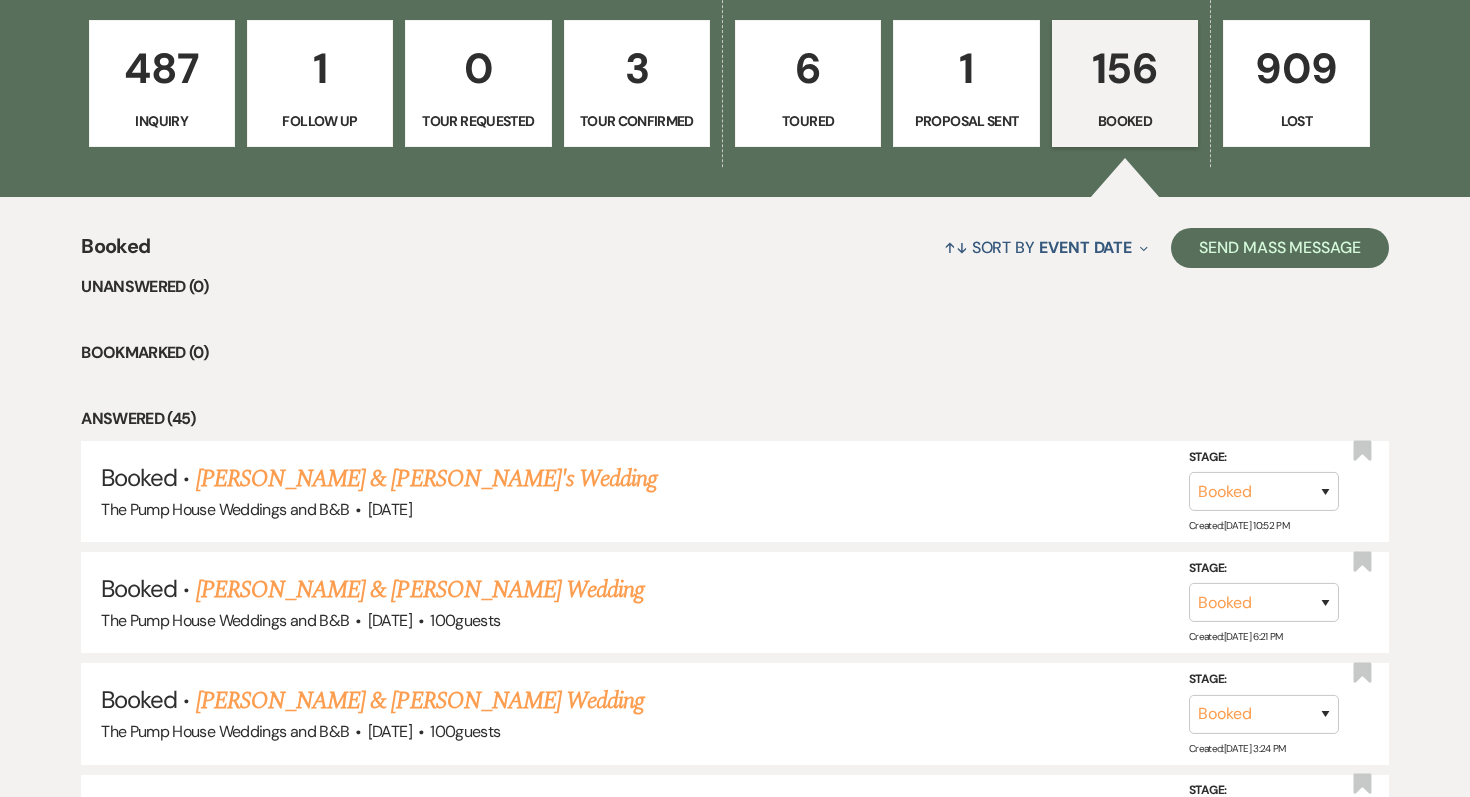
click at [1133, 102] on p "156" at bounding box center [1125, 68] width 120 height 67
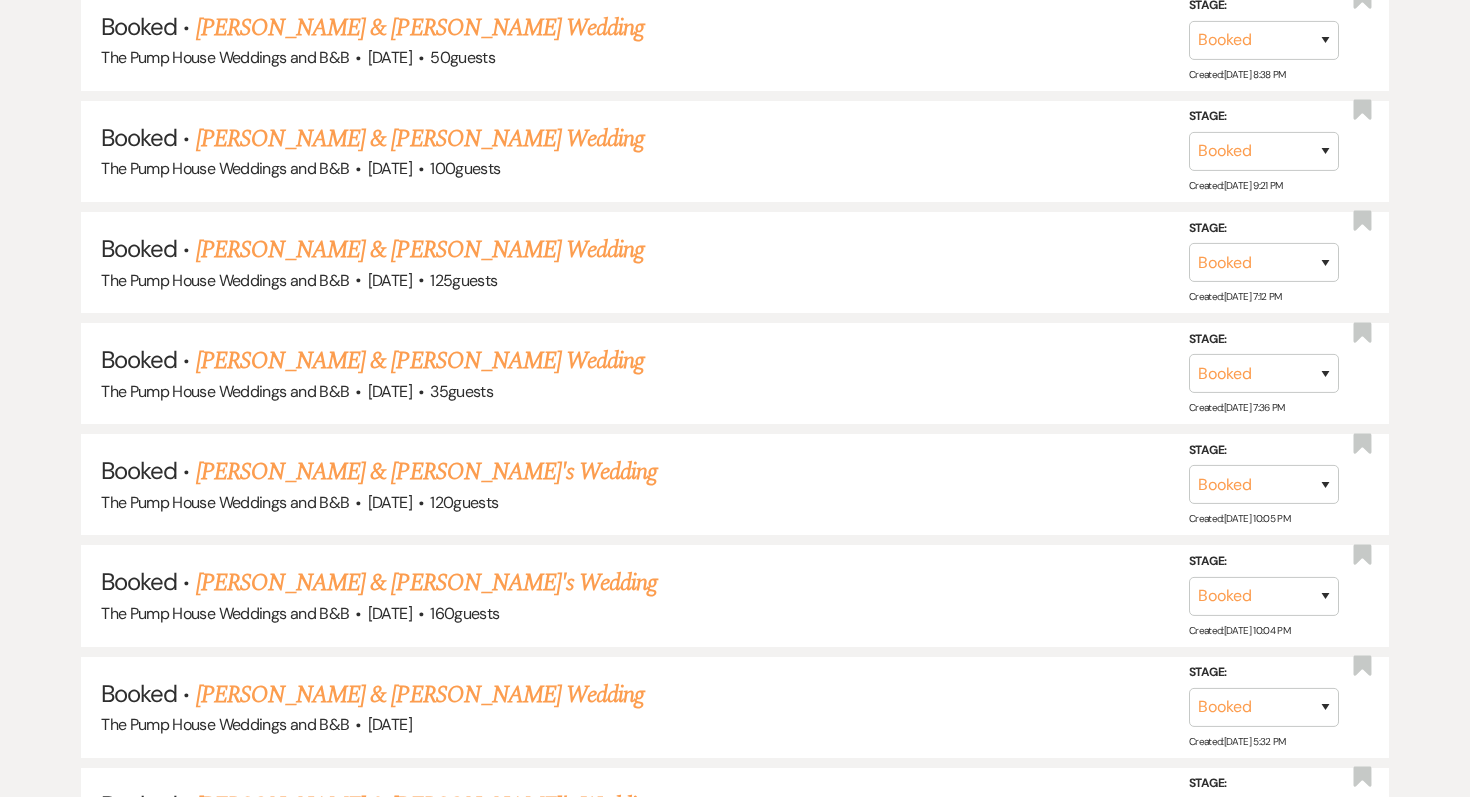
scroll to position [2520, 0]
click at [496, 353] on link "[PERSON_NAME] & [PERSON_NAME] Wedding" at bounding box center [420, 362] width 448 height 36
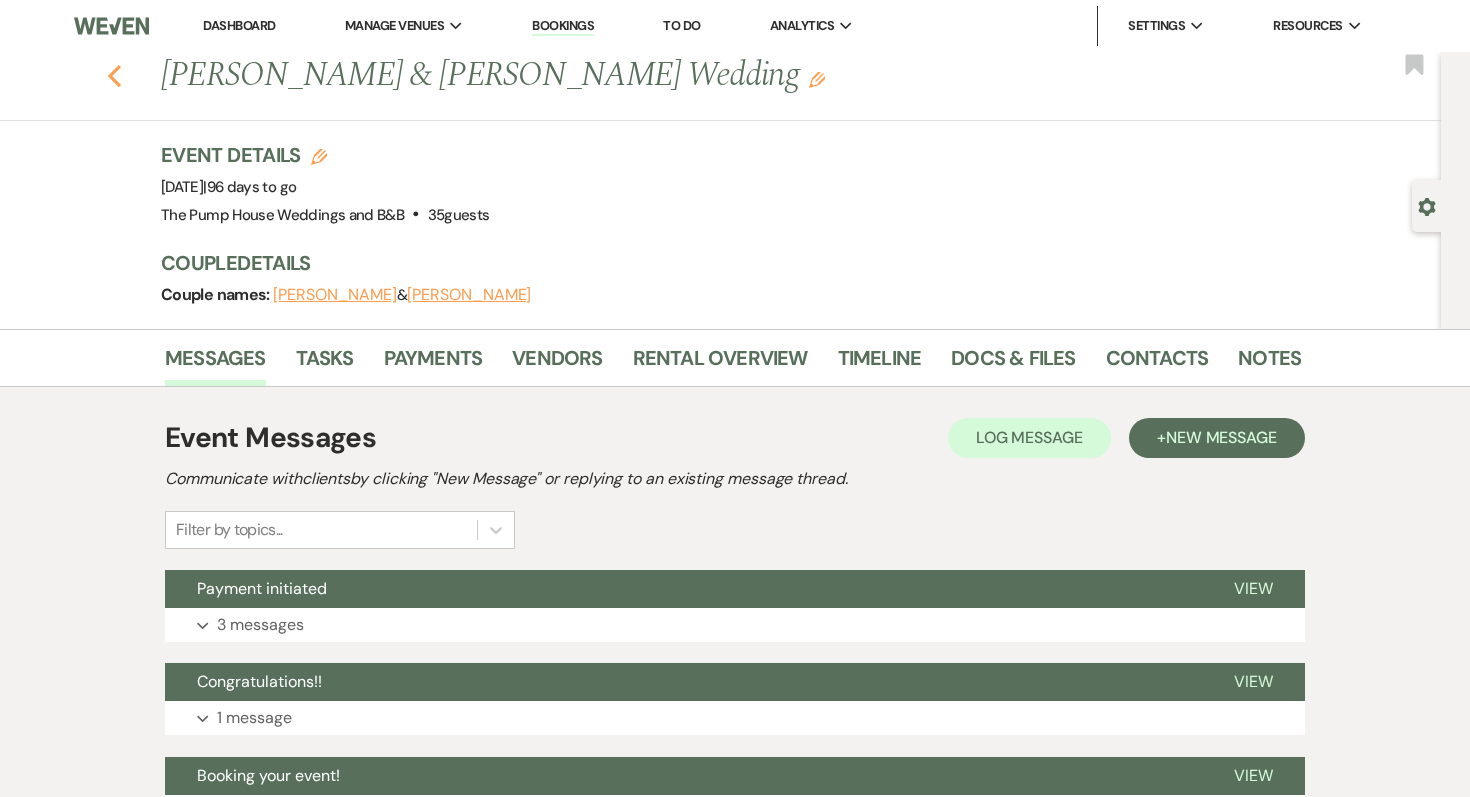
click at [116, 74] on icon "Previous" at bounding box center [114, 76] width 15 height 24
select select "7"
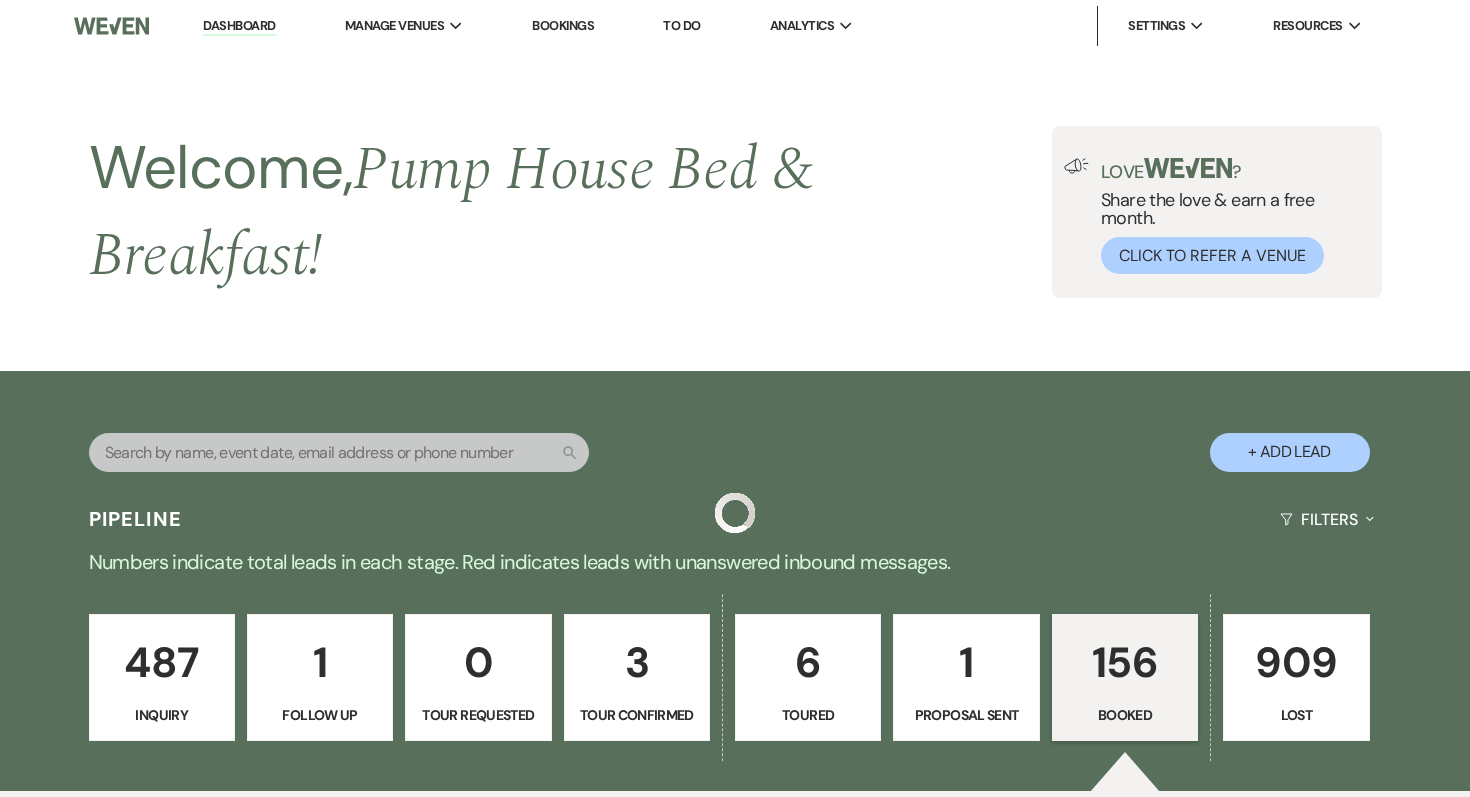
scroll to position [2520, 0]
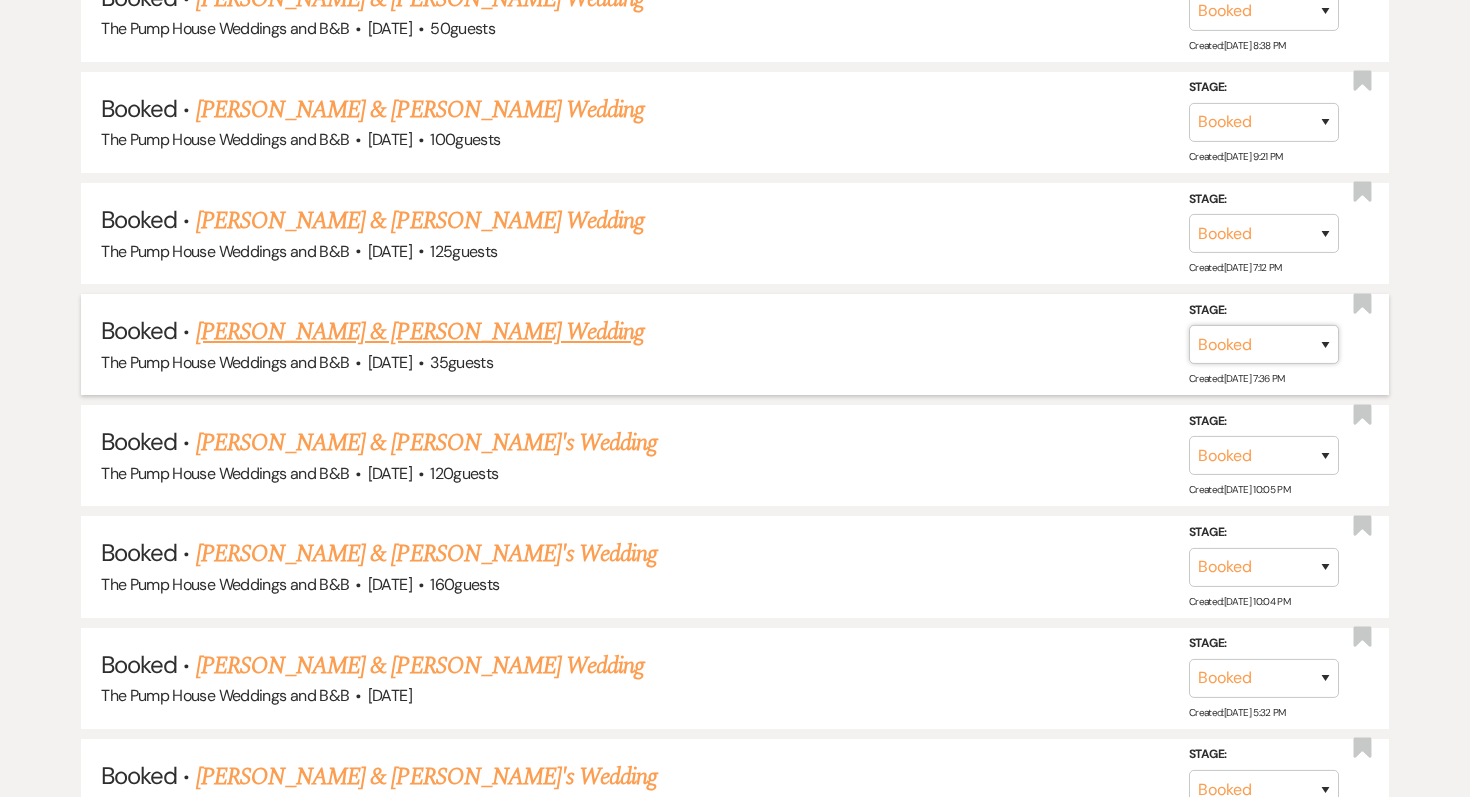
click at [1328, 326] on select "Booked Lost" at bounding box center [1264, 344] width 150 height 39
select select "8"
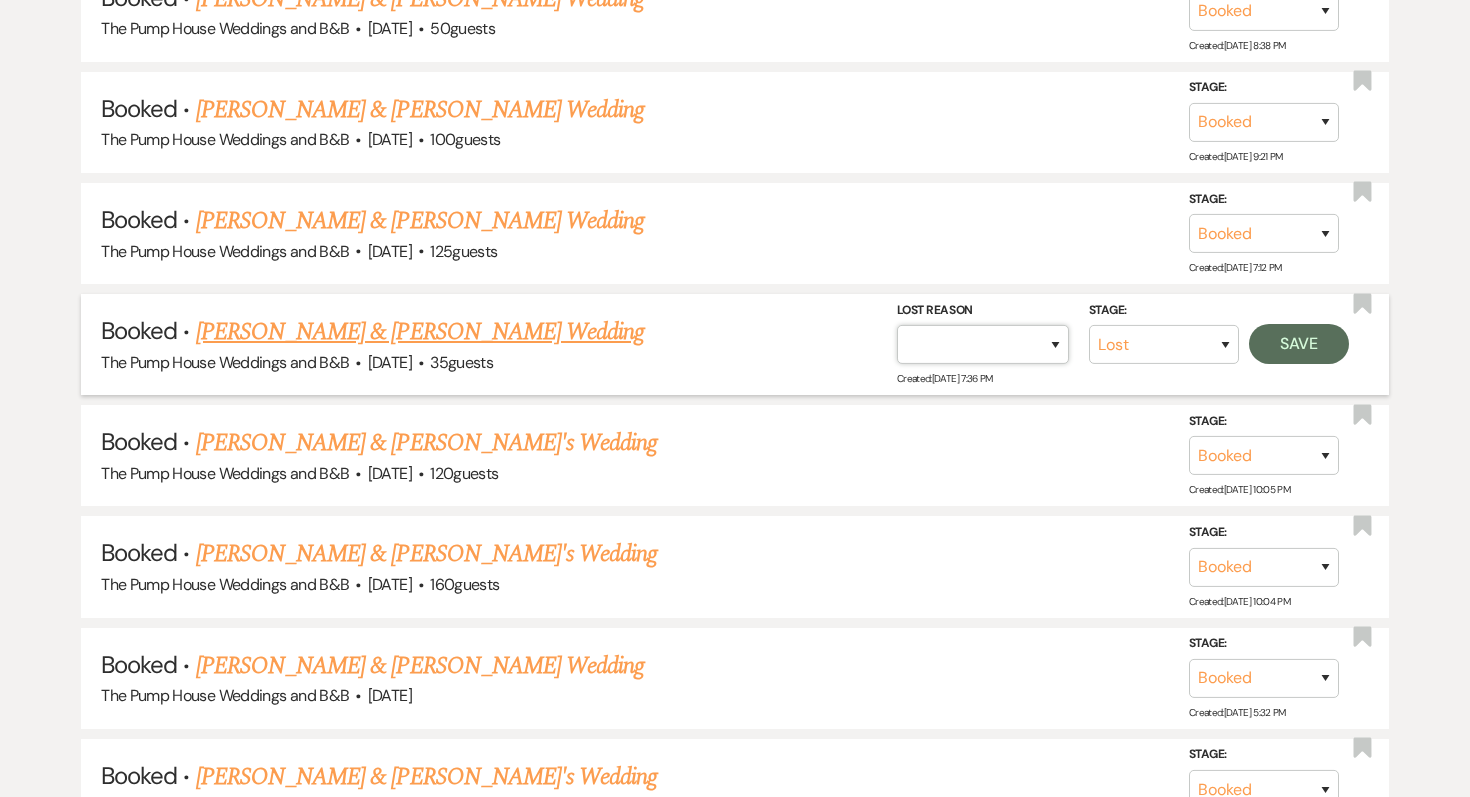
click at [950, 337] on select "Booked Elsewhere Budget Date Unavailable No Response Not a Good Match Capacity …" at bounding box center [983, 344] width 172 height 39
select select "1"
click at [946, 332] on input "Other" at bounding box center [975, 344] width 208 height 39
click at [1031, 339] on input "Family tradegy" at bounding box center [975, 344] width 208 height 39
click at [1007, 335] on input "Family tradgedy" at bounding box center [975, 344] width 208 height 39
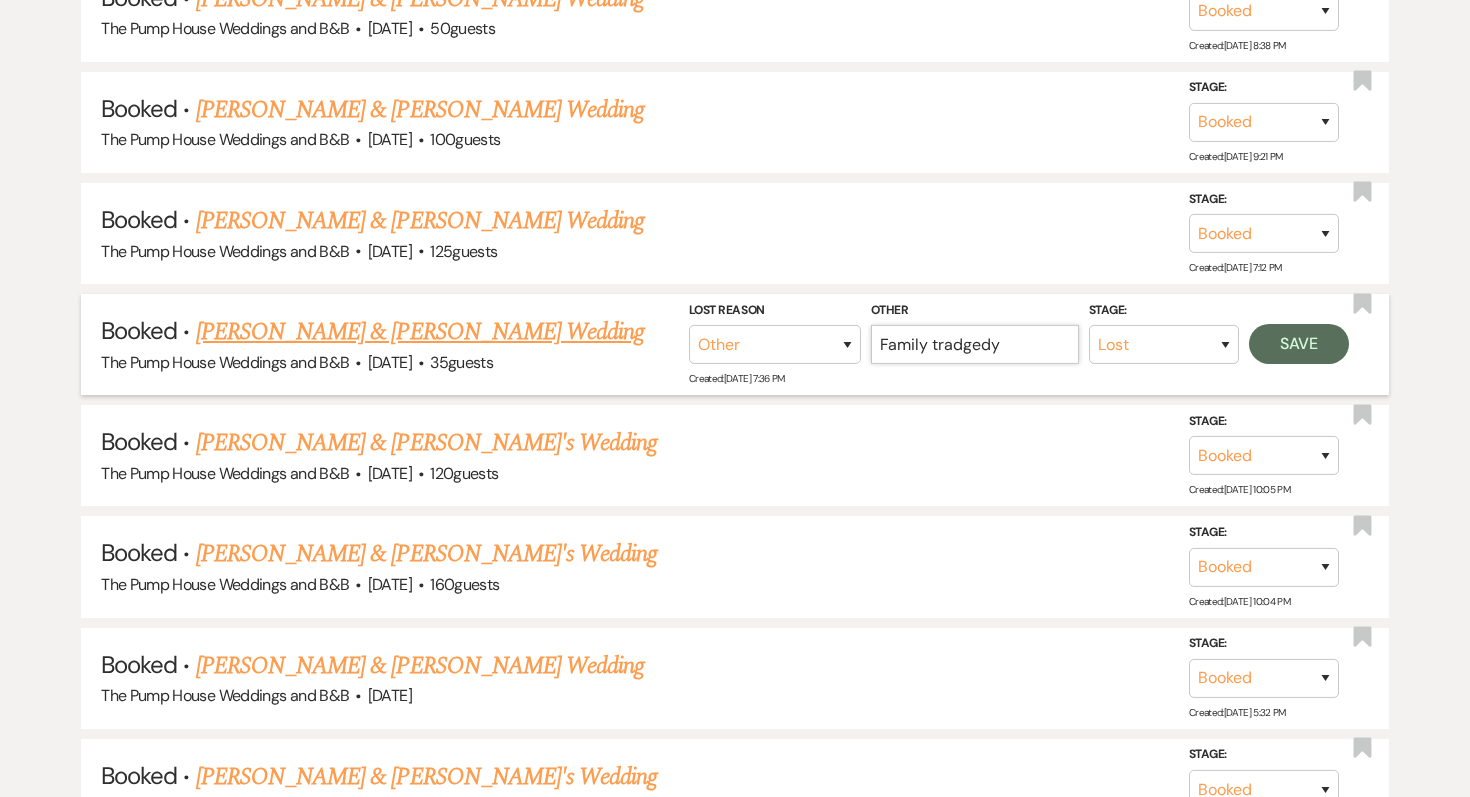
click at [1007, 335] on input "Family tradgedy" at bounding box center [975, 344] width 208 height 39
click at [1025, 335] on input "Family tradgedy" at bounding box center [975, 344] width 208 height 39
drag, startPoint x: 1025, startPoint y: 335, endPoint x: 960, endPoint y: 334, distance: 65.0
click at [960, 334] on input "Family tradgedy" at bounding box center [975, 344] width 208 height 39
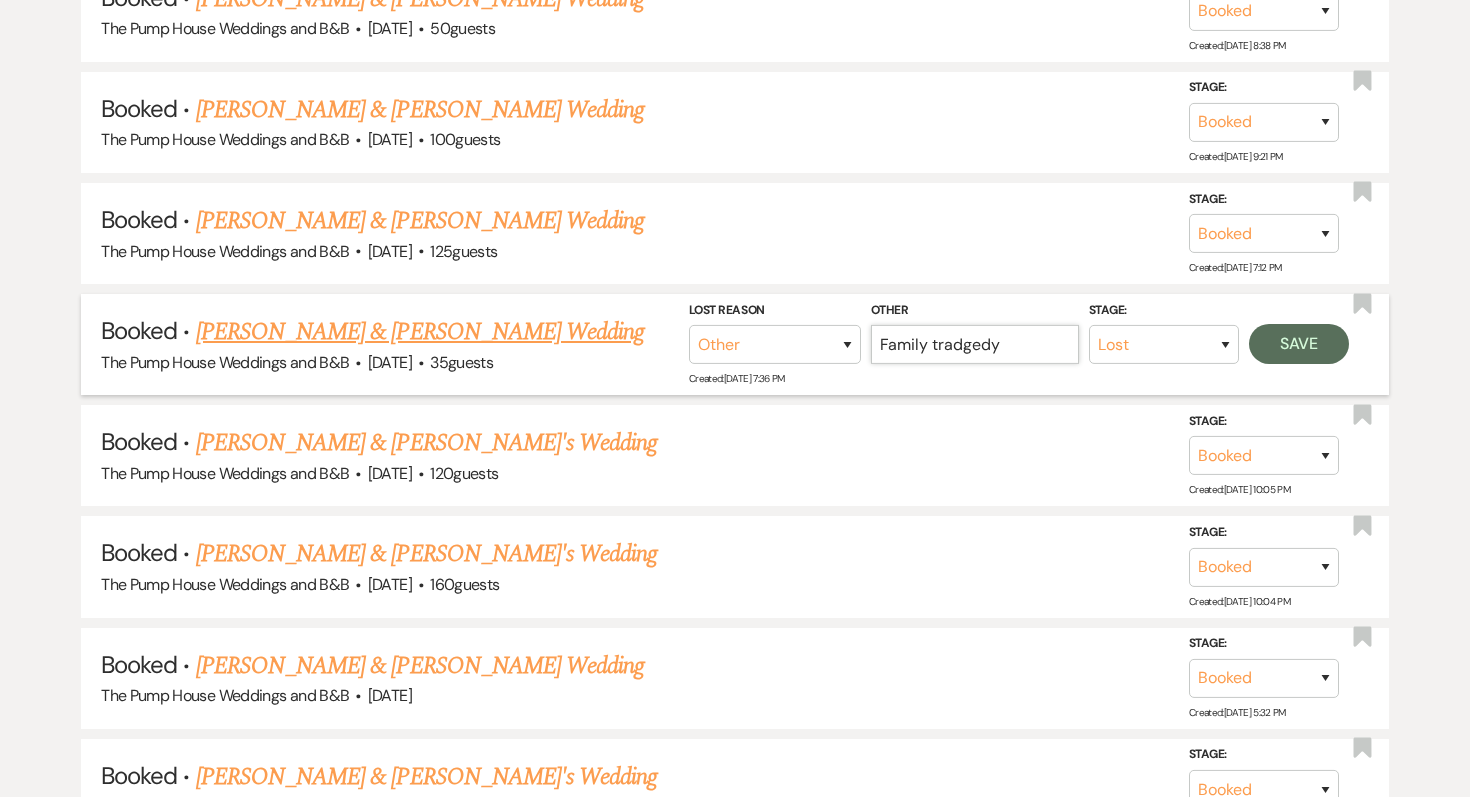
paste input "gedy"
type input "Family tragedy"
click at [1296, 343] on button "Save" at bounding box center [1299, 344] width 100 height 40
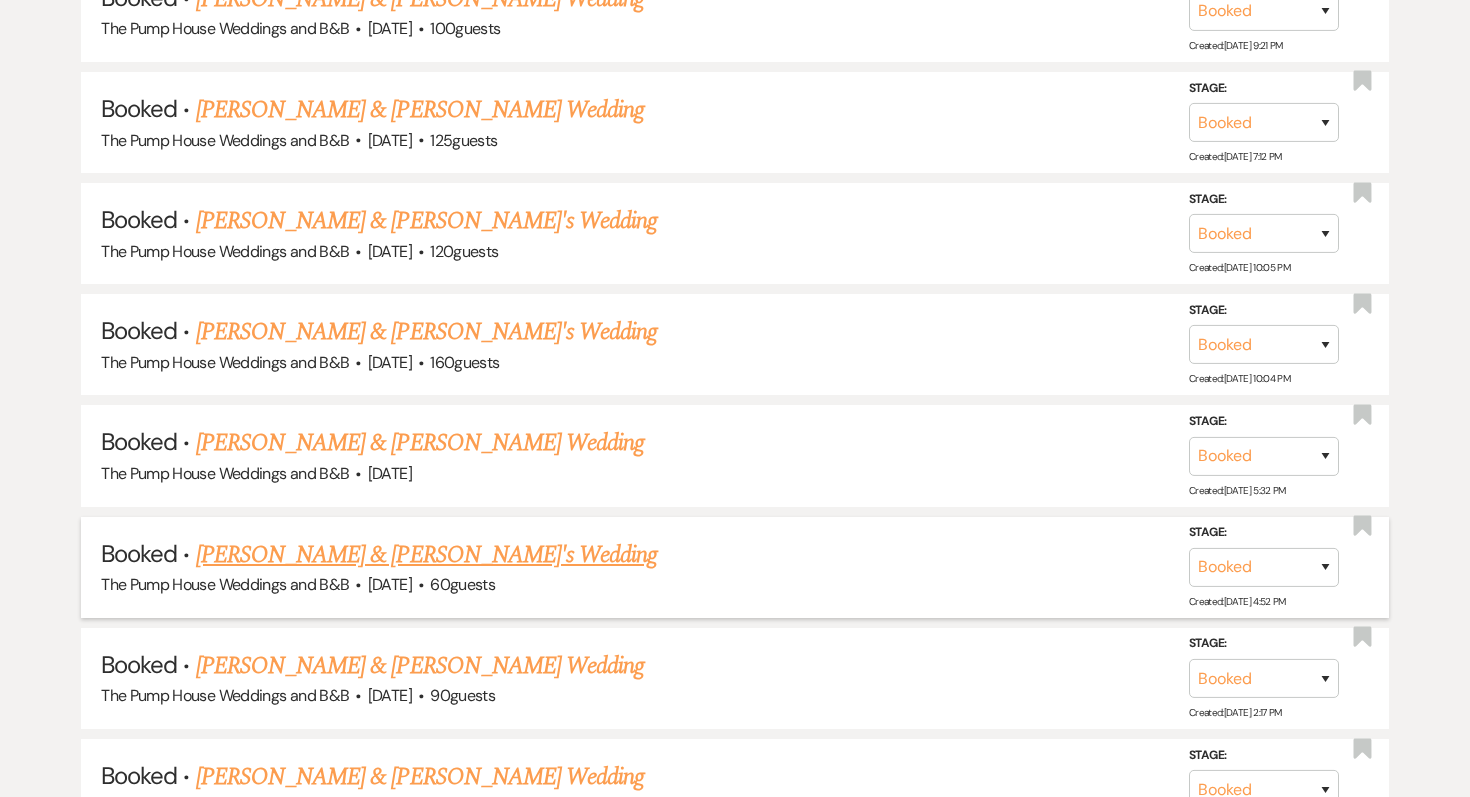
scroll to position [2630, 0]
